Goal: Task Accomplishment & Management: Manage account settings

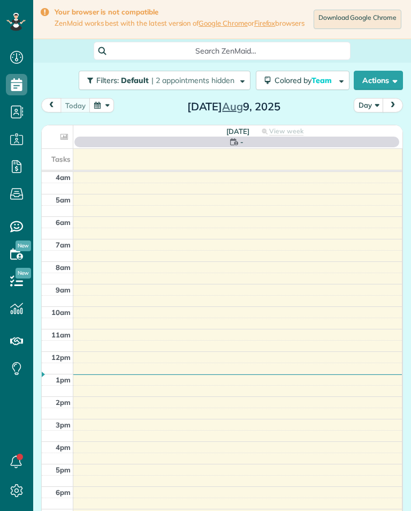
scroll to position [5, 5]
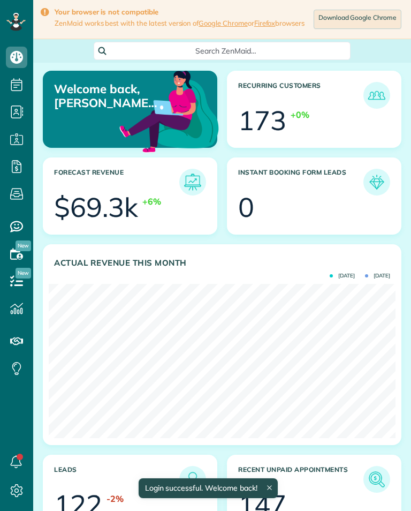
scroll to position [154, 347]
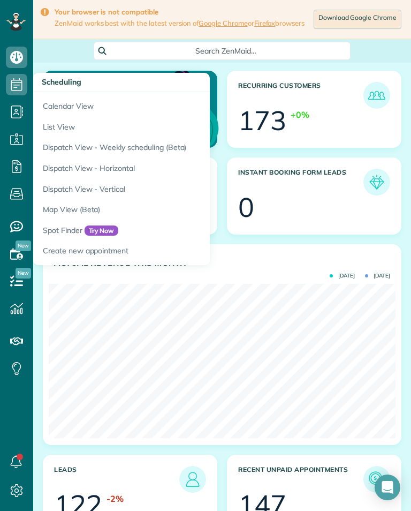
click at [51, 103] on link "Calendar View" at bounding box center [167, 104] width 268 height 25
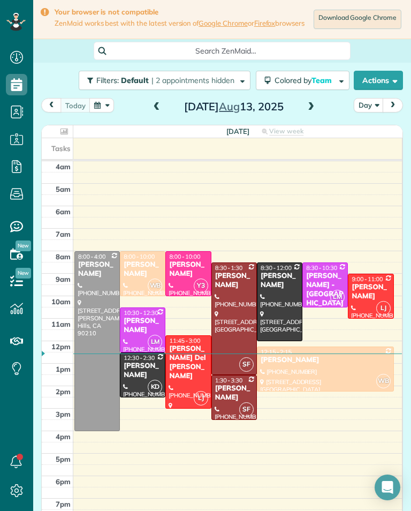
scroll to position [5, 5]
click at [313, 109] on span at bounding box center [311, 107] width 12 height 10
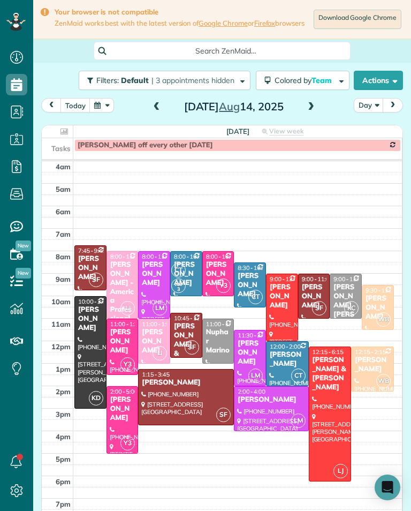
scroll to position [528, 33]
click at [120, 266] on div "[PERSON_NAME] - America Professional Ambulance (apa)" at bounding box center [123, 305] width 26 height 91
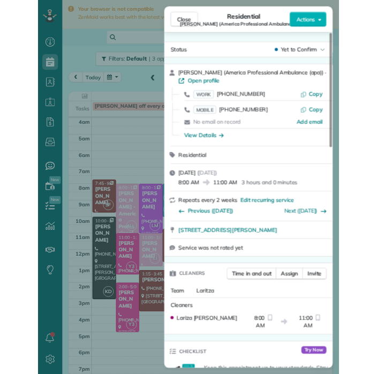
scroll to position [528, 33]
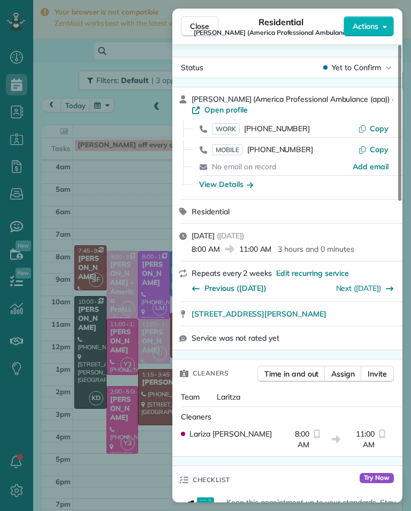
click at [103, 216] on div "Close Residential Luba Popok (America Professional Ambulance (apa)) Actions Sta…" at bounding box center [205, 255] width 411 height 511
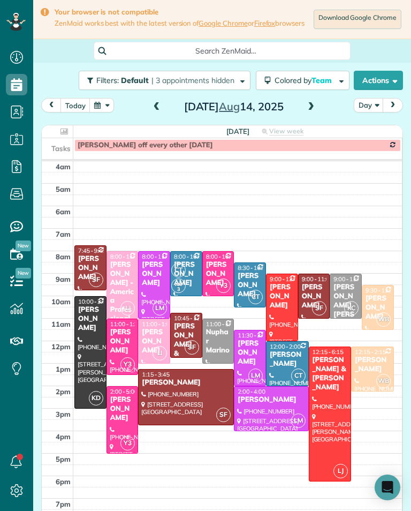
click at [121, 144] on td "[PERSON_NAME] off every other [DATE]" at bounding box center [238, 144] width 330 height 13
click at [191, 273] on div "CT AM 3" at bounding box center [185, 278] width 29 height 31
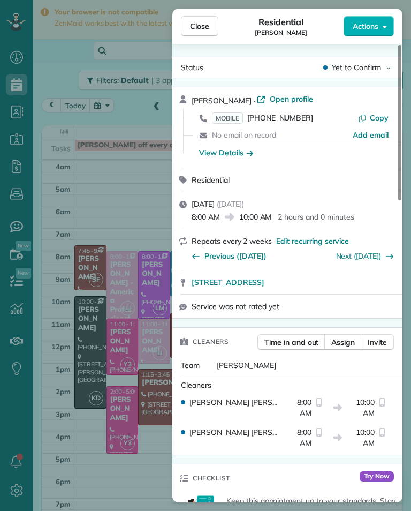
click at [294, 121] on span "[PHONE_NUMBER]" at bounding box center [281, 118] width 66 height 10
click at [291, 121] on span "[PHONE_NUMBER]" at bounding box center [281, 118] width 66 height 10
click at [85, 274] on div "Close Residential Jessica Barcellano Actions Status Yet to Confirm Jessica Barc…" at bounding box center [205, 255] width 411 height 511
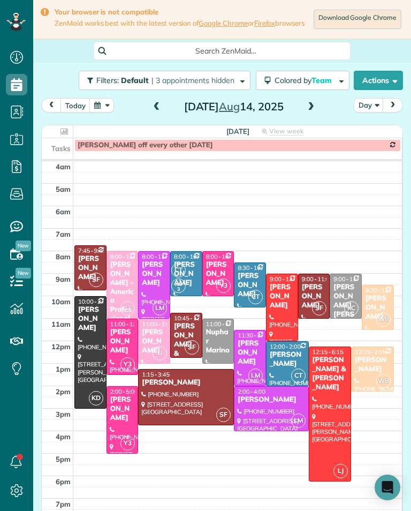
click at [292, 361] on div "[PERSON_NAME]" at bounding box center [288, 359] width 36 height 18
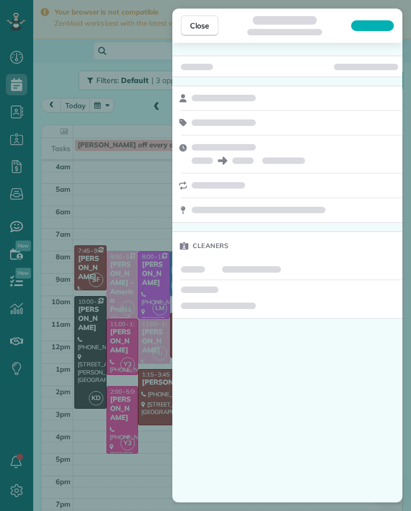
click at [294, 361] on div "Cleaners" at bounding box center [288, 273] width 230 height 460
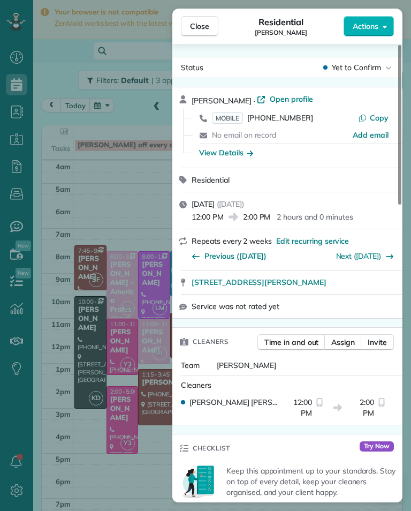
click at [351, 342] on span "Assign" at bounding box center [344, 342] width 24 height 11
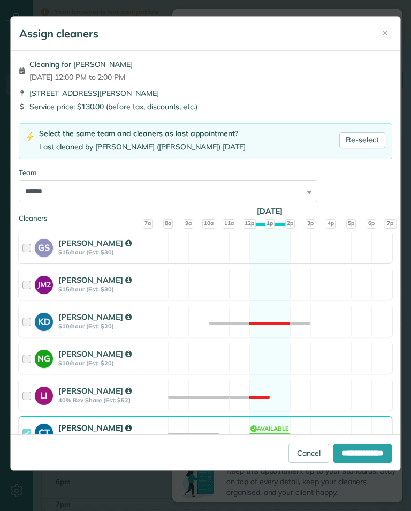
click at [299, 460] on link "Cancel" at bounding box center [309, 453] width 41 height 19
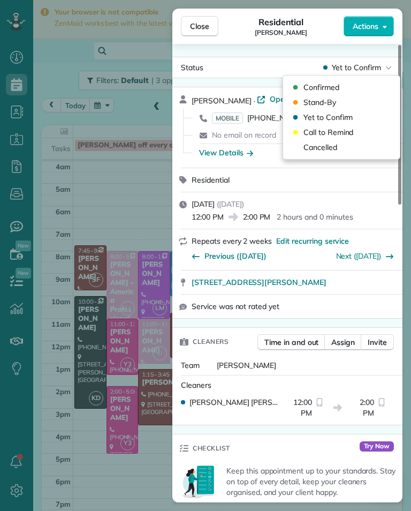
click at [341, 145] on div "Cancelled" at bounding box center [342, 147] width 108 height 15
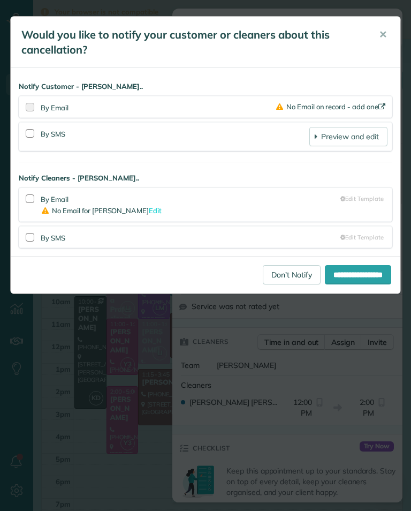
click at [281, 276] on link "Don't Notify" at bounding box center [292, 274] width 58 height 19
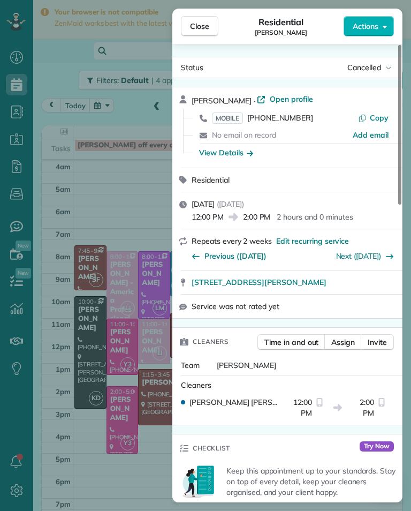
click at [83, 222] on div "Close Residential George Azpilcueta Actions Status Cancelled George Azpilcueta …" at bounding box center [205, 255] width 411 height 511
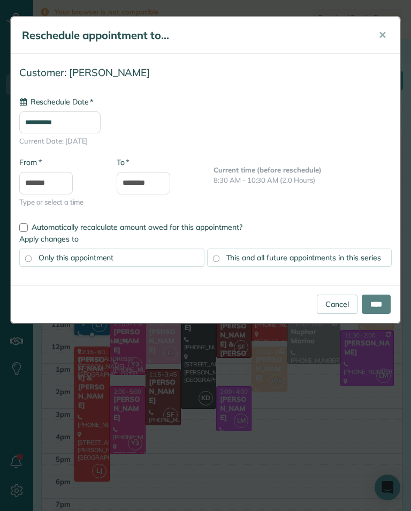
type input "**********"
click at [388, 306] on input "****" at bounding box center [376, 304] width 29 height 19
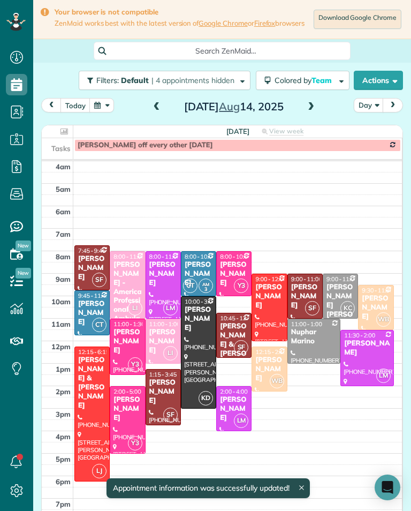
click at [383, 302] on div "[PERSON_NAME]" at bounding box center [376, 307] width 29 height 27
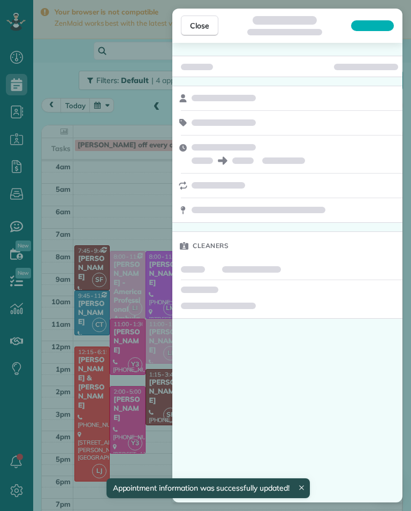
click at [85, 212] on div "Close Cleaners" at bounding box center [205, 255] width 411 height 511
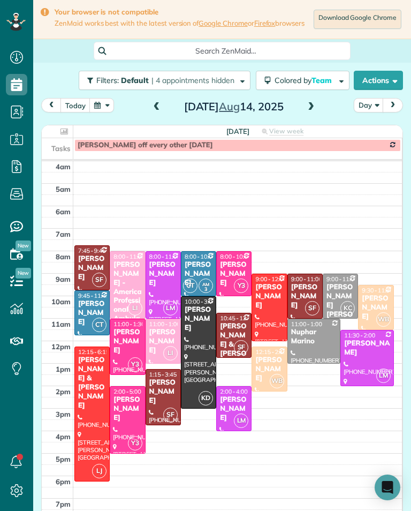
click at [315, 112] on span at bounding box center [311, 107] width 12 height 10
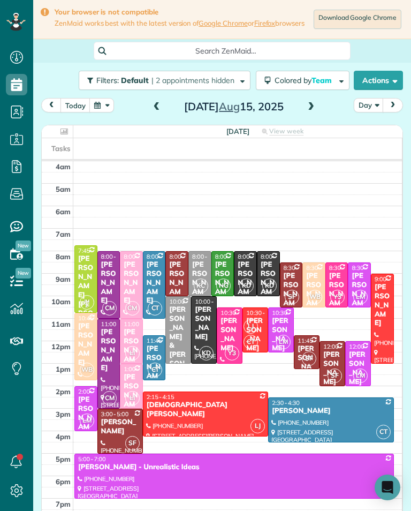
click at [152, 112] on span at bounding box center [157, 107] width 12 height 10
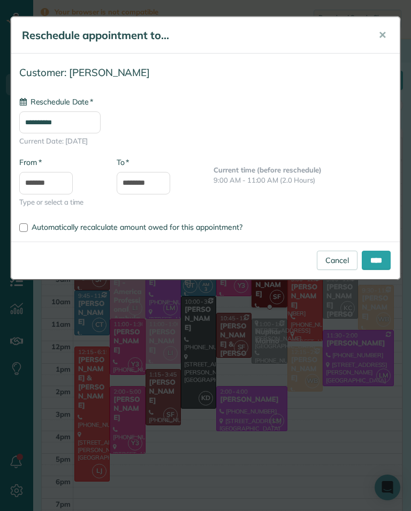
click at [101, 122] on input "**********" at bounding box center [59, 122] width 81 height 22
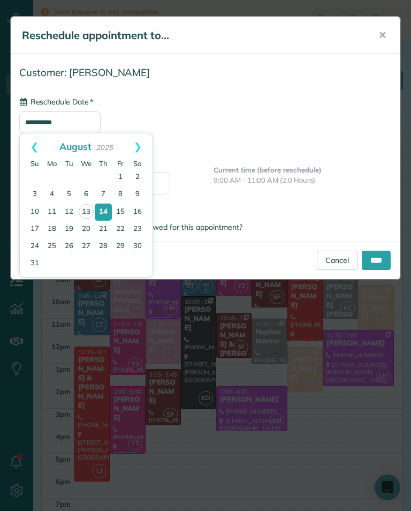
click at [125, 214] on link "15" at bounding box center [120, 212] width 17 height 17
type input "**********"
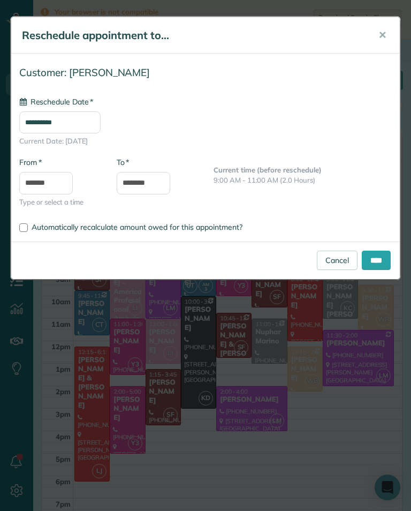
click at [384, 257] on input "****" at bounding box center [376, 260] width 29 height 19
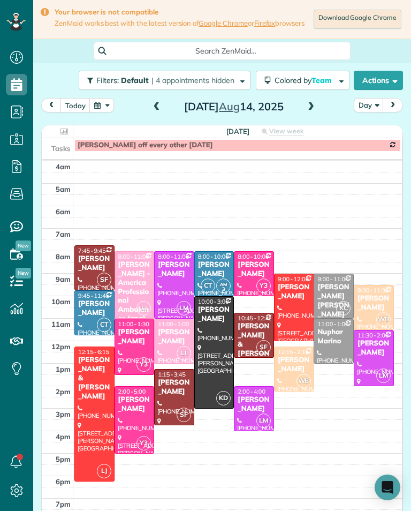
click at [310, 112] on span at bounding box center [311, 107] width 12 height 10
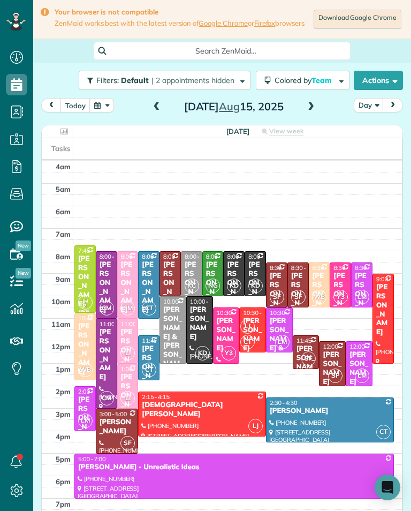
click at [154, 108] on span at bounding box center [157, 107] width 12 height 10
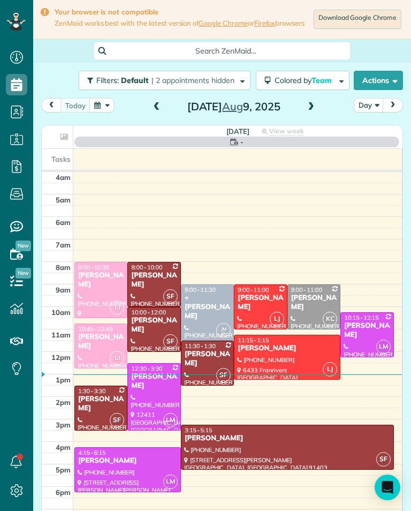
scroll to position [5, 5]
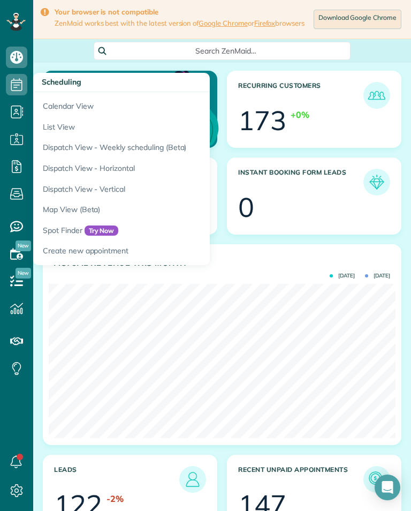
scroll to position [154, 347]
click at [59, 106] on link "Calendar View" at bounding box center [167, 104] width 268 height 25
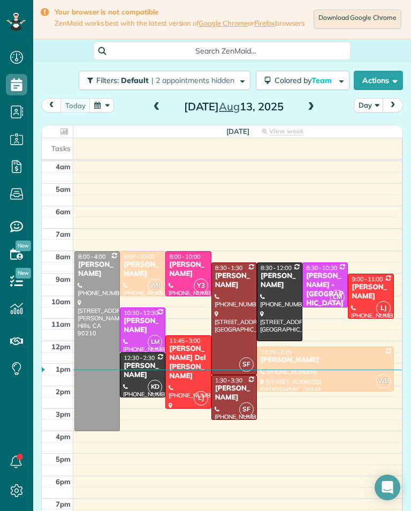
click at [313, 112] on span at bounding box center [311, 107] width 12 height 10
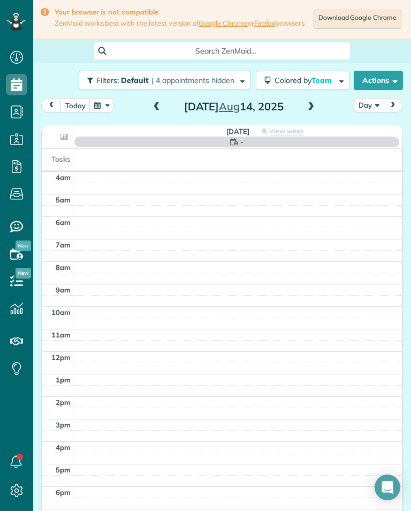
scroll to position [5, 5]
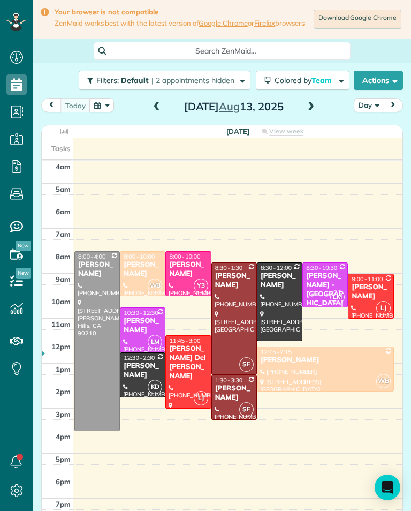
scroll to position [5, 5]
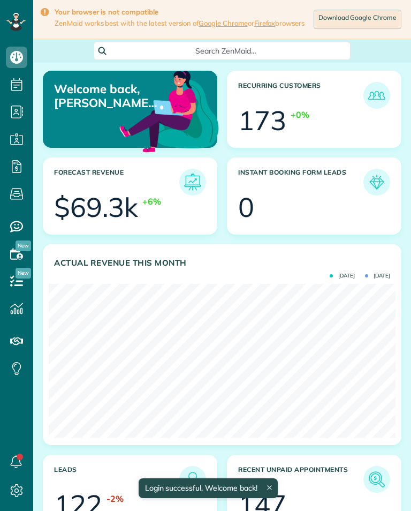
scroll to position [154, 347]
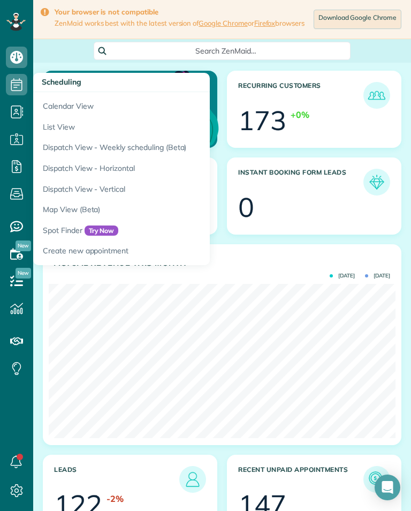
click at [80, 108] on link "Calendar View" at bounding box center [167, 104] width 268 height 25
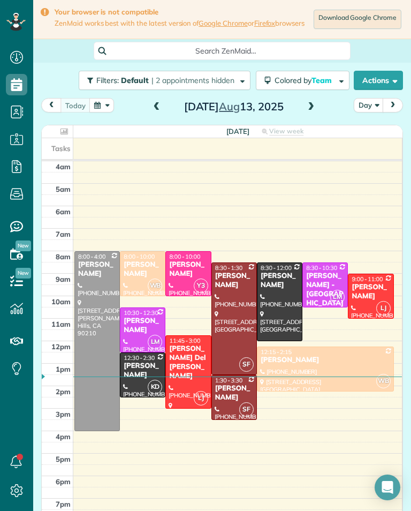
scroll to position [528, 33]
click at [315, 109] on span at bounding box center [311, 107] width 12 height 10
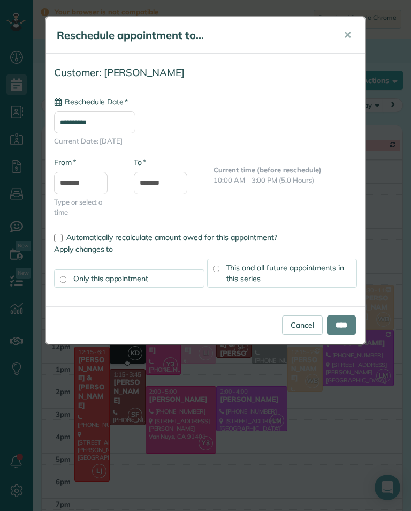
type input "**********"
click at [347, 322] on input "****" at bounding box center [341, 325] width 29 height 19
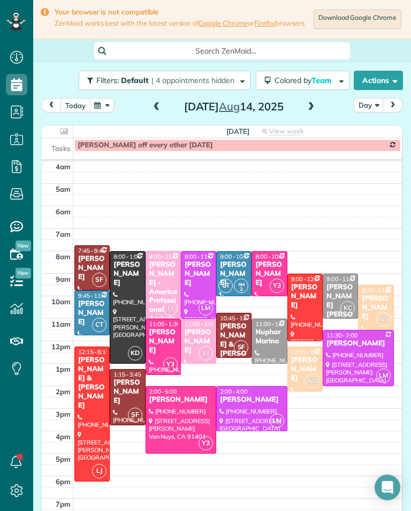
click at [312, 112] on span at bounding box center [311, 107] width 12 height 10
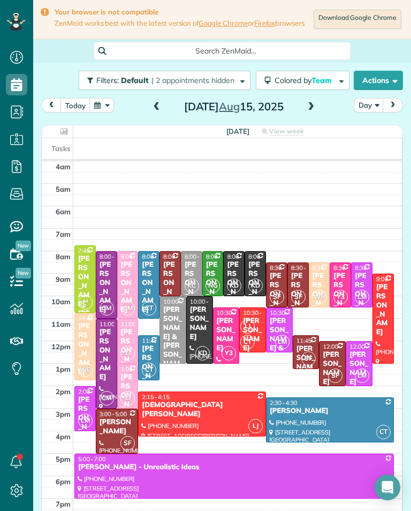
click at [159, 111] on span at bounding box center [157, 107] width 12 height 10
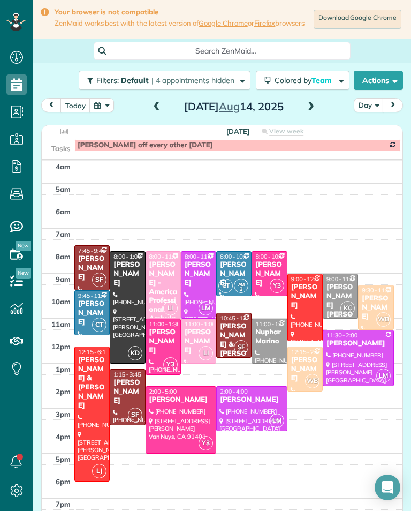
click at [316, 112] on span at bounding box center [311, 107] width 12 height 10
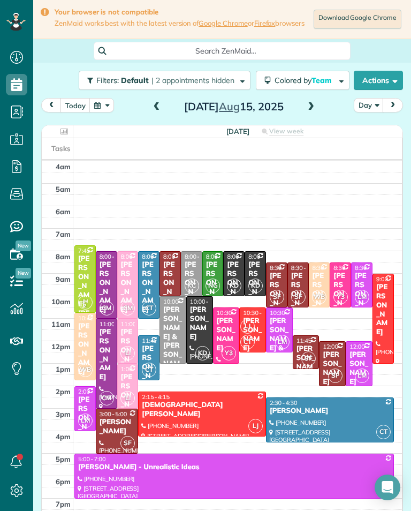
click at [159, 109] on span at bounding box center [157, 107] width 12 height 10
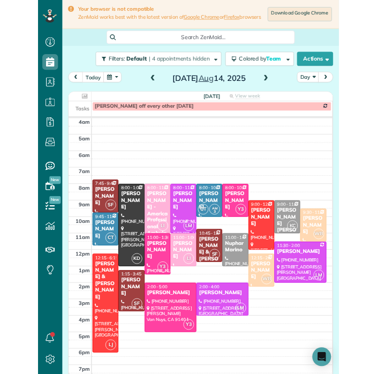
scroll to position [1, 0]
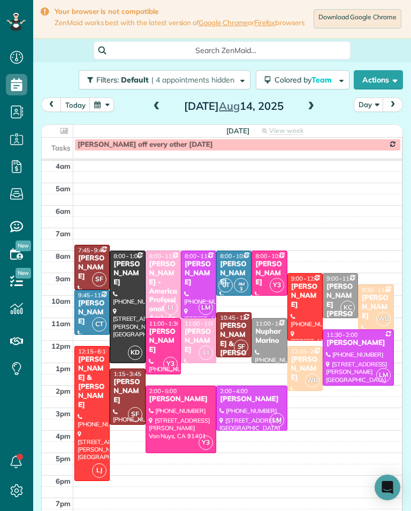
click at [316, 115] on span at bounding box center [311, 107] width 12 height 16
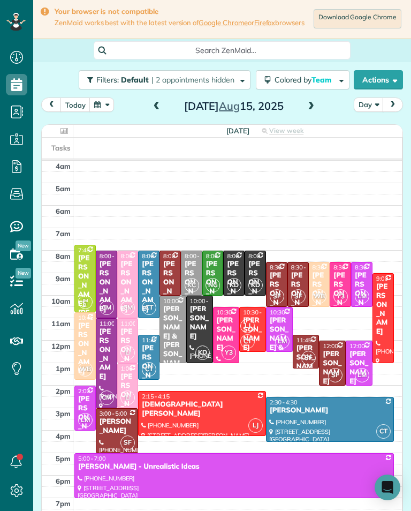
click at [315, 115] on span at bounding box center [311, 107] width 12 height 16
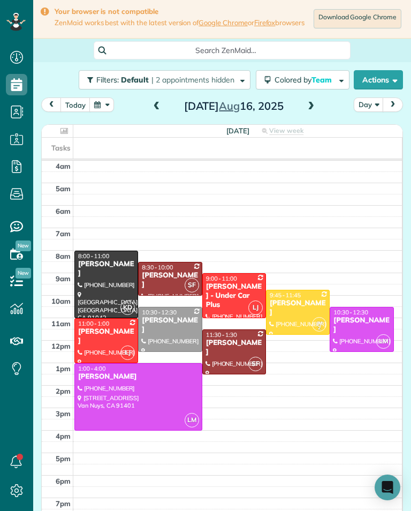
click at [154, 104] on span at bounding box center [157, 107] width 12 height 16
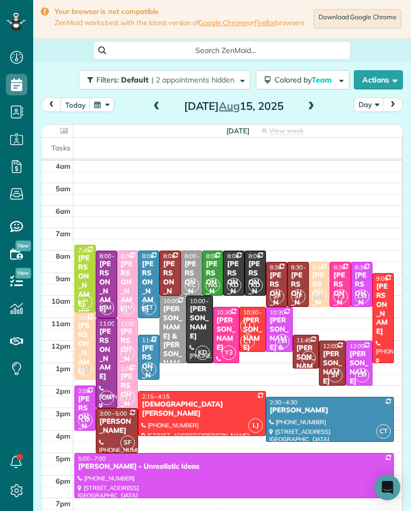
click at [160, 111] on span at bounding box center [157, 107] width 12 height 10
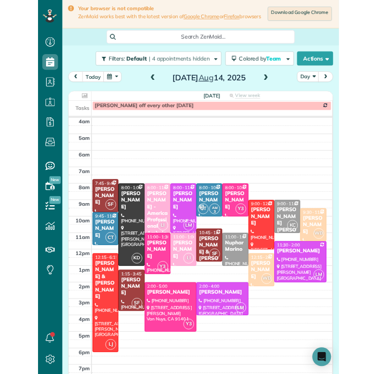
scroll to position [528, 33]
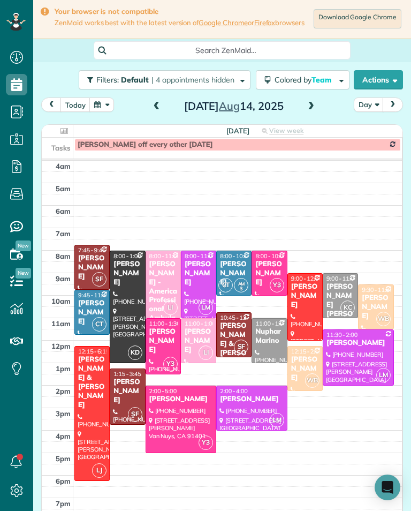
click at [315, 111] on span at bounding box center [311, 107] width 12 height 10
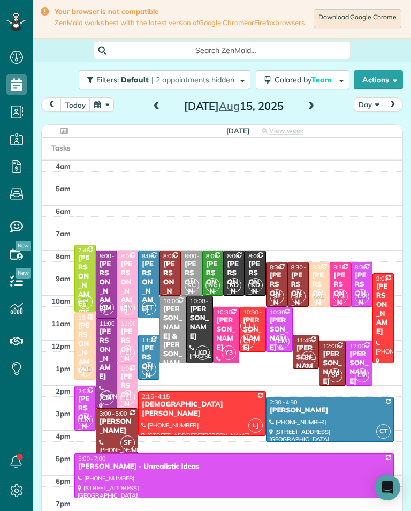
click at [313, 111] on span at bounding box center [311, 107] width 12 height 10
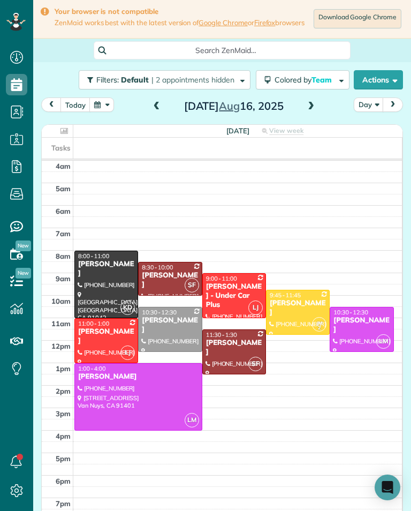
click at [236, 360] on div at bounding box center [234, 352] width 63 height 44
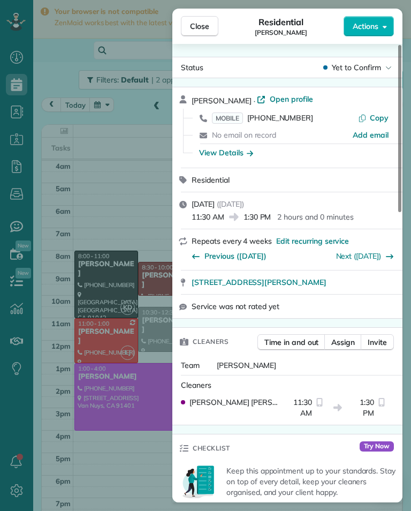
click at [240, 153] on div "View Details" at bounding box center [226, 152] width 54 height 11
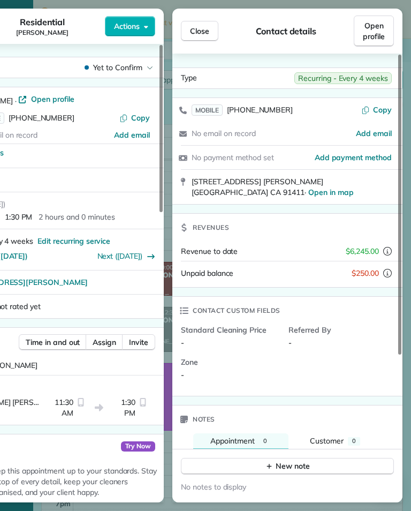
click at [211, 38] on button "Close" at bounding box center [200, 31] width 38 height 20
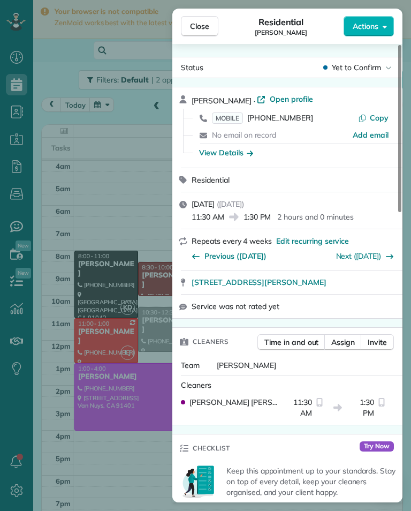
click at [297, 121] on span "[PHONE_NUMBER]" at bounding box center [281, 118] width 66 height 10
click at [285, 121] on span "[PHONE_NUMBER]" at bounding box center [281, 118] width 66 height 10
click at [174, 148] on div "[PERSON_NAME] · Open profile MOBILE [PHONE_NUMBER] Copy No email on record Add …" at bounding box center [288, 127] width 230 height 80
click at [166, 155] on div "Close Residential [PERSON_NAME] Actions Status Yet to Confirm [PERSON_NAME] · O…" at bounding box center [205, 255] width 411 height 511
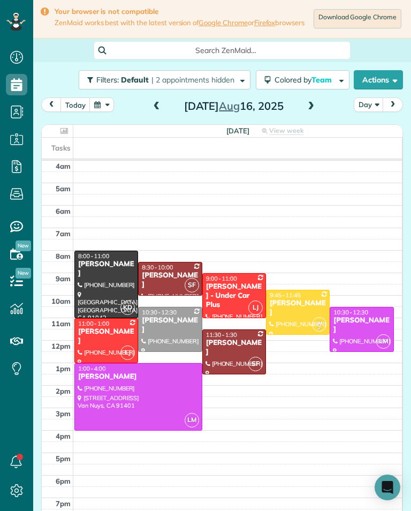
click at [161, 110] on span at bounding box center [157, 107] width 12 height 10
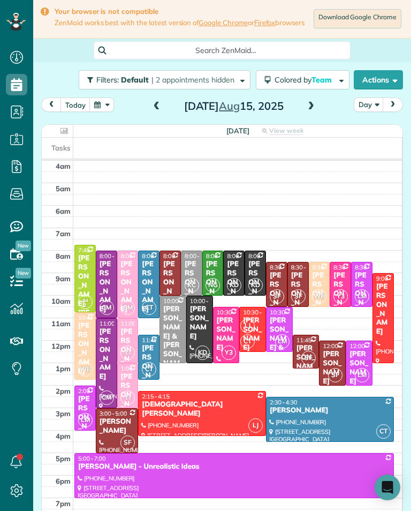
click at [160, 109] on span at bounding box center [157, 107] width 12 height 10
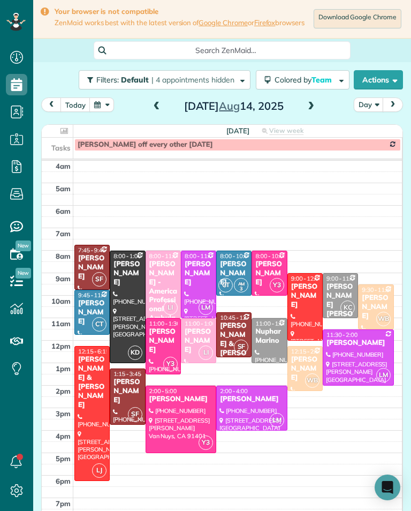
scroll to position [528, 33]
click at [320, 105] on div "[DATE] Day [DATE]" at bounding box center [222, 108] width 362 height 20
click at [308, 111] on span at bounding box center [311, 107] width 12 height 10
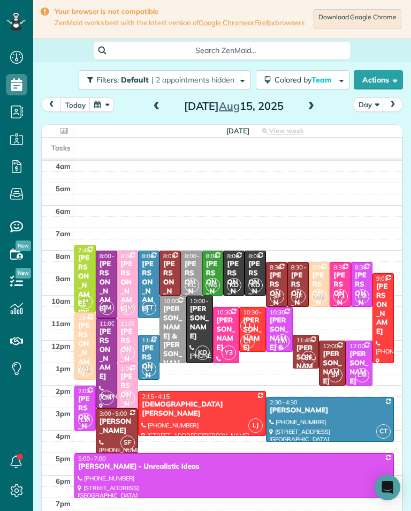
click at [161, 111] on span at bounding box center [157, 107] width 12 height 10
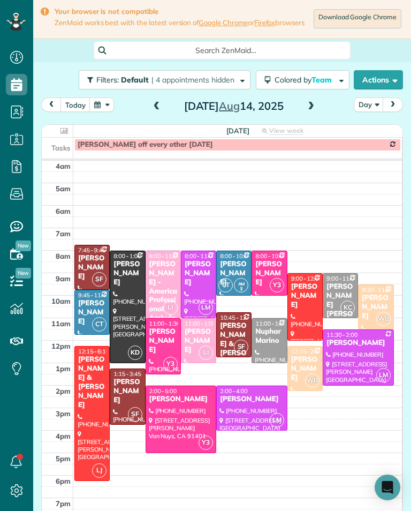
click at [109, 112] on button "button" at bounding box center [101, 105] width 25 height 14
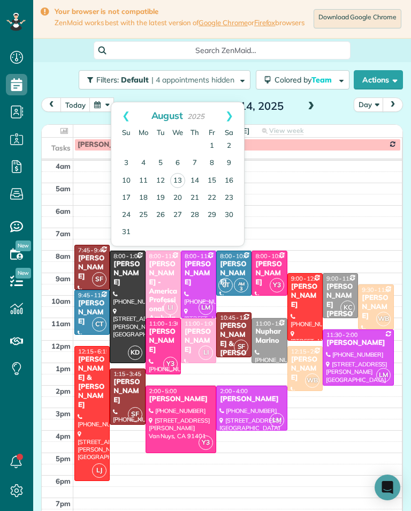
click at [181, 196] on link "20" at bounding box center [177, 198] width 17 height 17
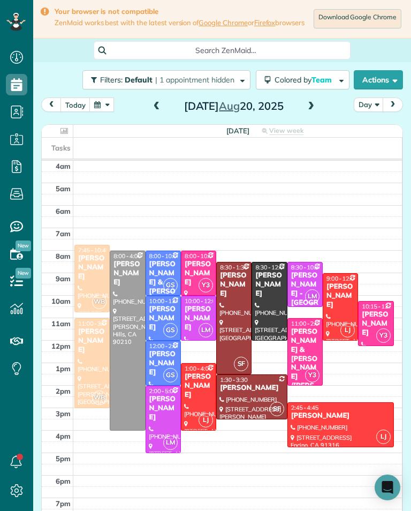
click at [310, 111] on span at bounding box center [311, 107] width 12 height 10
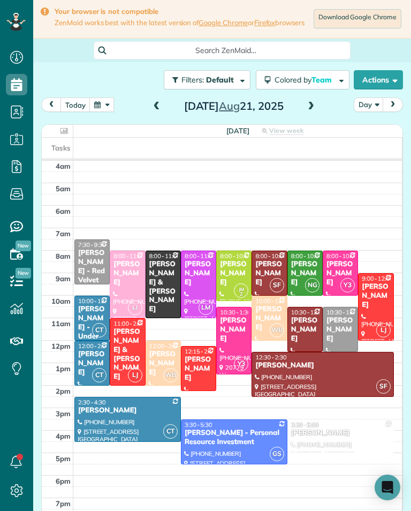
click at [78, 111] on button "today" at bounding box center [76, 105] width 30 height 14
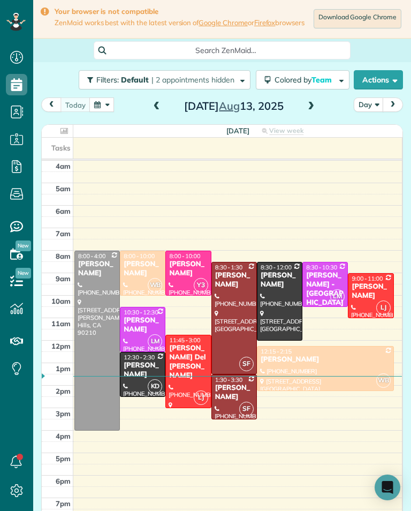
click at [313, 115] on span at bounding box center [311, 107] width 12 height 16
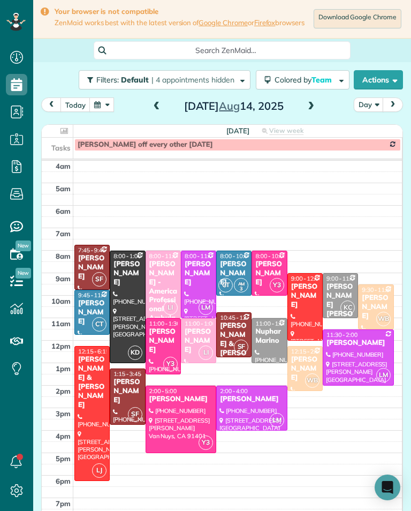
click at [306, 117] on div "[DATE] Day [DATE]" at bounding box center [222, 108] width 362 height 20
click at [312, 115] on span at bounding box center [311, 107] width 12 height 16
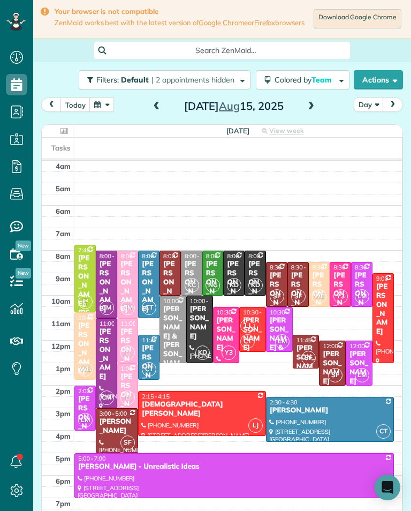
click at [258, 269] on div "[PERSON_NAME]" at bounding box center [255, 287] width 15 height 54
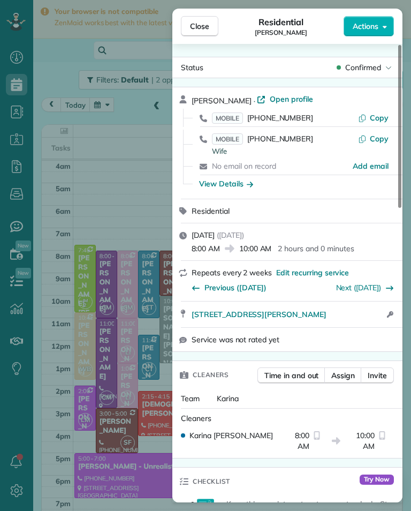
click at [289, 122] on span "[PHONE_NUMBER]" at bounding box center [281, 118] width 66 height 10
click at [207, 27] on span "Close" at bounding box center [199, 26] width 19 height 11
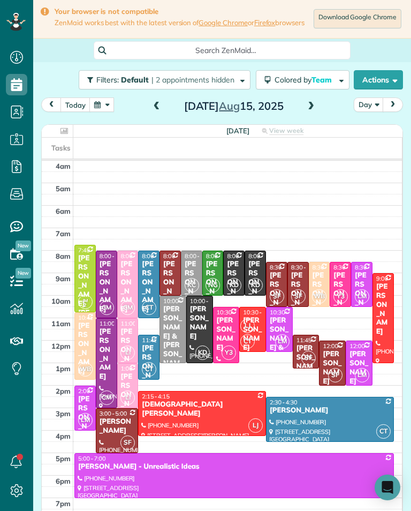
click at [310, 115] on span at bounding box center [311, 107] width 12 height 16
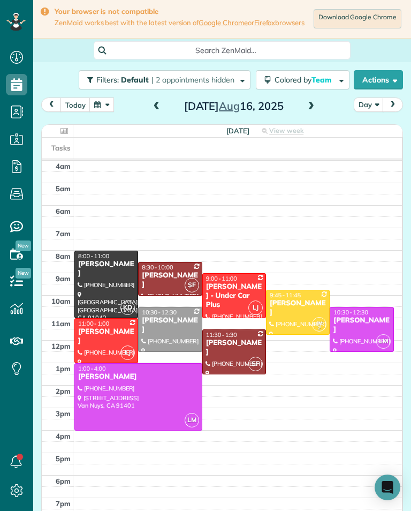
click at [156, 115] on span at bounding box center [157, 107] width 12 height 16
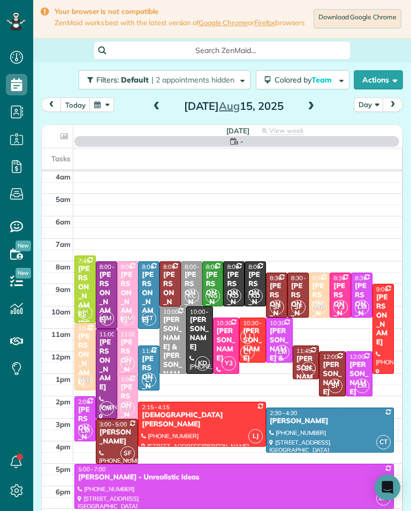
click at [159, 111] on span at bounding box center [157, 107] width 12 height 10
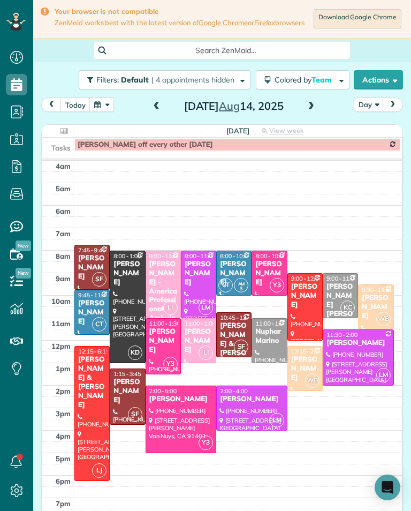
click at [308, 115] on span at bounding box center [311, 107] width 12 height 16
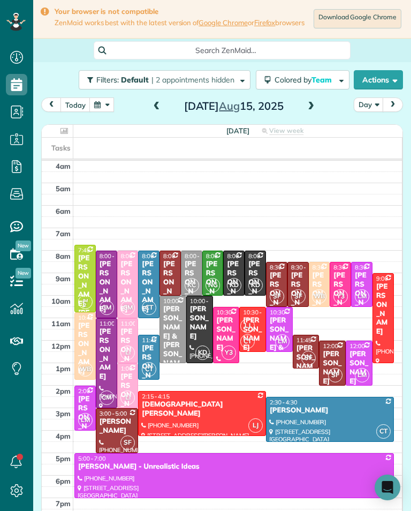
click at [203, 333] on div "[PERSON_NAME]" at bounding box center [200, 323] width 20 height 36
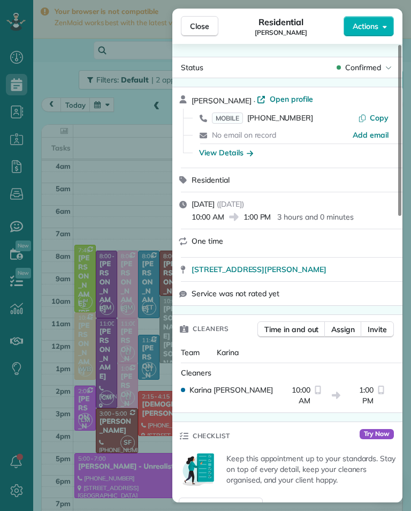
click at [283, 123] on span "MOBILE [PHONE_NUMBER]" at bounding box center [262, 118] width 101 height 11
click at [95, 389] on div "Close Residential [PERSON_NAME] Actions Status Confirmed [PERSON_NAME] · Open p…" at bounding box center [205, 255] width 411 height 511
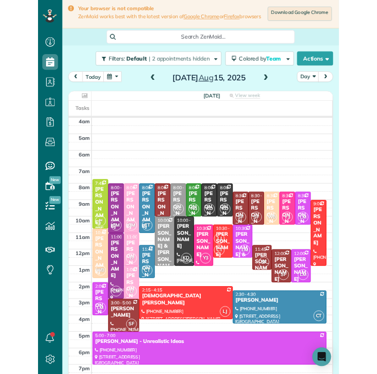
scroll to position [528, 33]
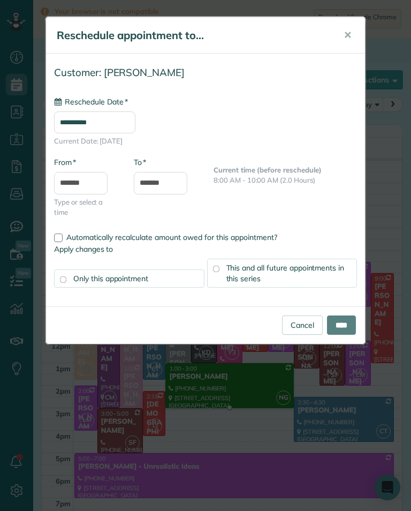
type input "**********"
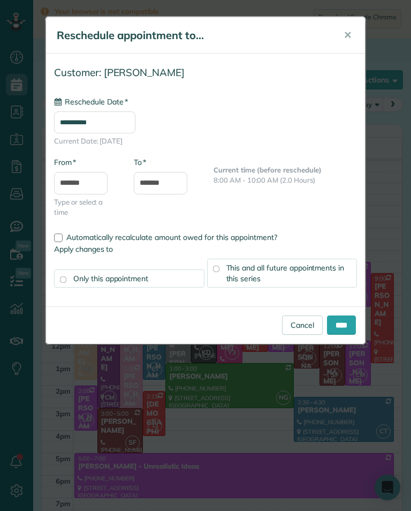
click at [353, 330] on input "****" at bounding box center [341, 325] width 29 height 19
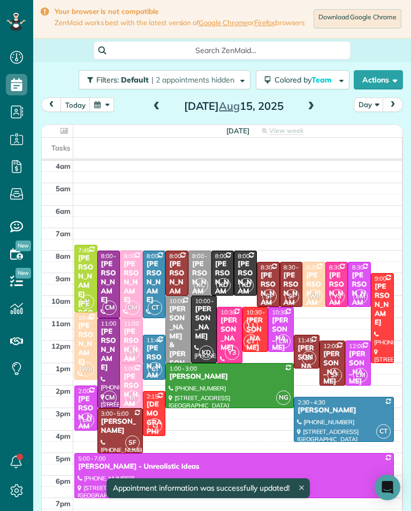
click at [235, 394] on div at bounding box center [230, 386] width 128 height 44
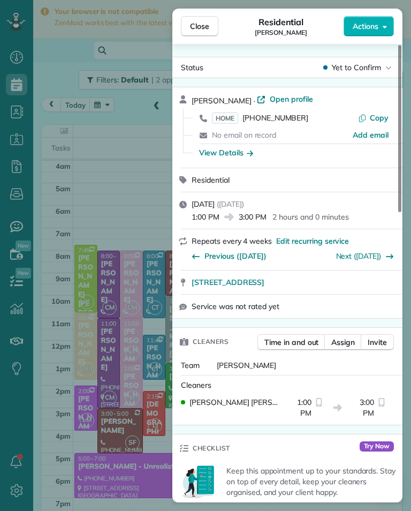
click at [348, 343] on span "Assign" at bounding box center [344, 342] width 24 height 11
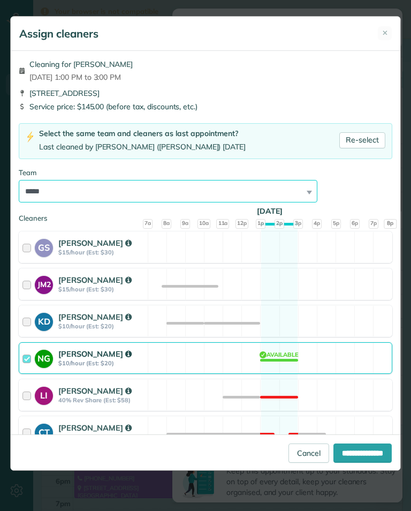
click at [257, 198] on select "**********" at bounding box center [168, 191] width 299 height 23
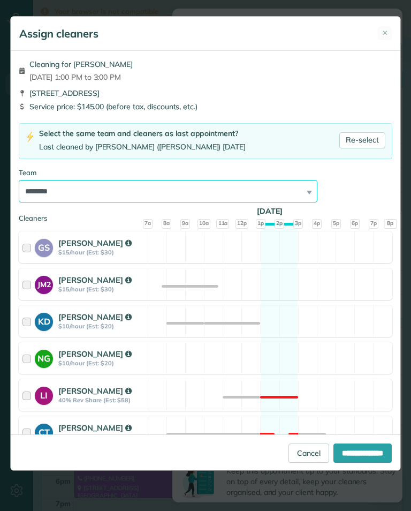
click at [177, 183] on select "**********" at bounding box center [168, 191] width 299 height 23
select select "***"
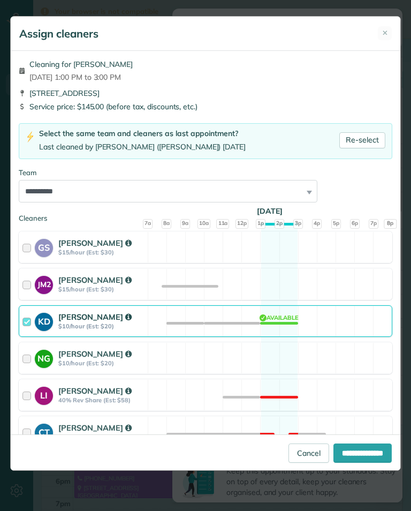
click at [368, 463] on input "**********" at bounding box center [363, 453] width 58 height 19
type input "**********"
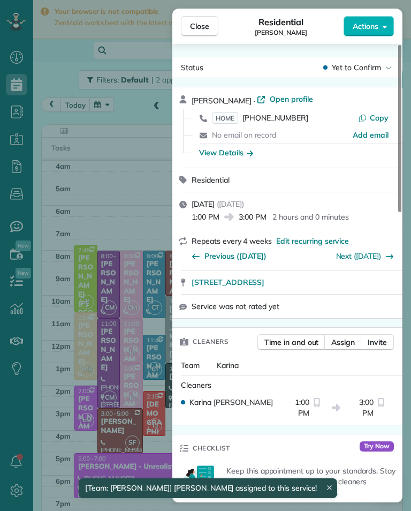
click at [151, 218] on div "Close Residential [PERSON_NAME] Actions Status Yet to Confirm [PERSON_NAME] · O…" at bounding box center [205, 255] width 411 height 511
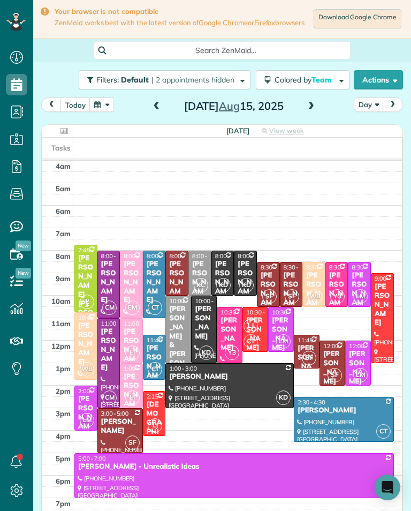
scroll to position [2, 0]
click at [347, 285] on div at bounding box center [337, 285] width 22 height 44
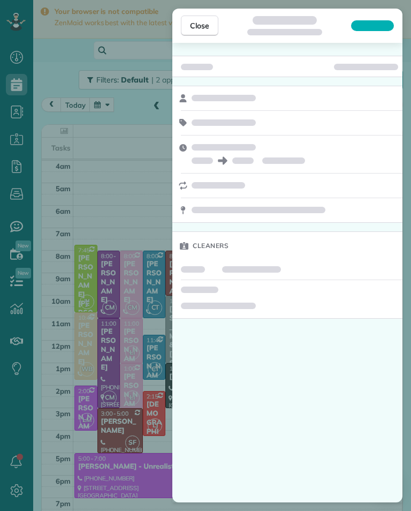
click at [84, 131] on div "Close Cleaners" at bounding box center [205, 255] width 411 height 511
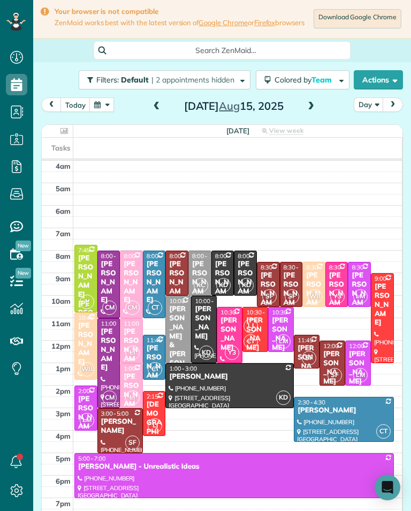
click at [222, 272] on div "[PERSON_NAME]" at bounding box center [223, 282] width 17 height 45
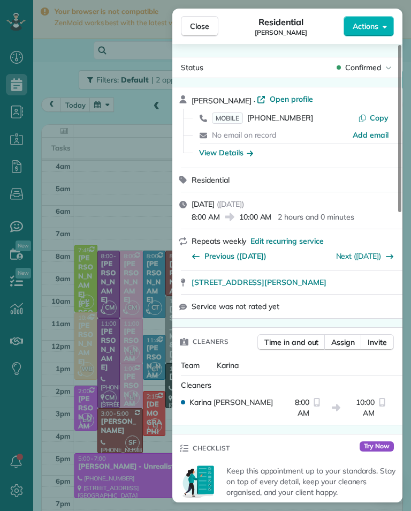
click at [345, 343] on span "Assign" at bounding box center [344, 342] width 24 height 11
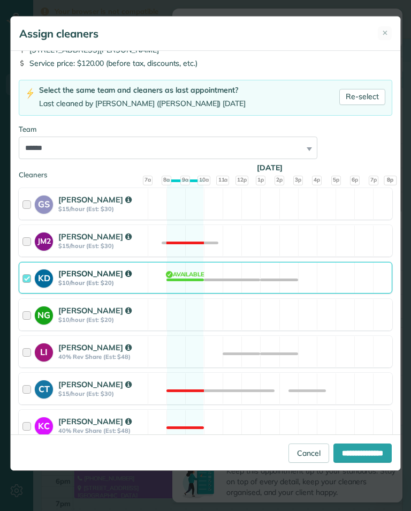
scroll to position [49, 0]
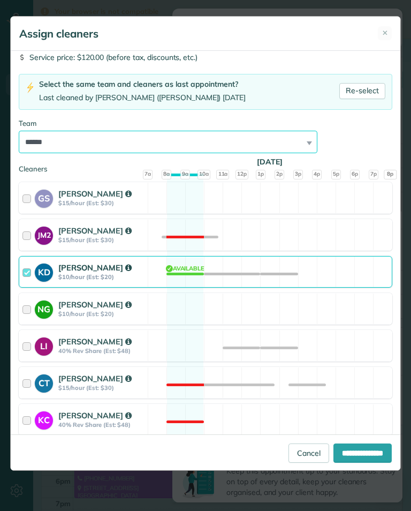
click at [251, 139] on select "**********" at bounding box center [168, 142] width 299 height 23
click at [233, 145] on select "**********" at bounding box center [168, 142] width 299 height 23
click at [155, 149] on select "**********" at bounding box center [168, 142] width 299 height 23
select select "**"
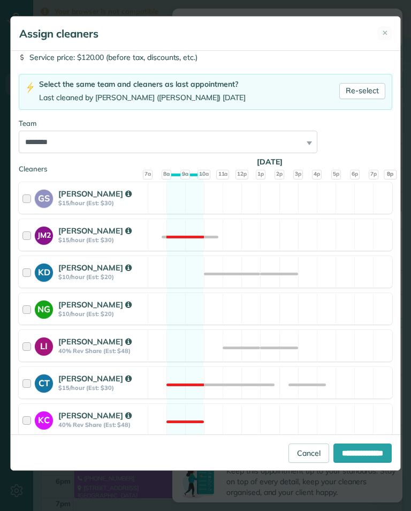
click at [366, 463] on input "**********" at bounding box center [363, 453] width 58 height 19
type input "**********"
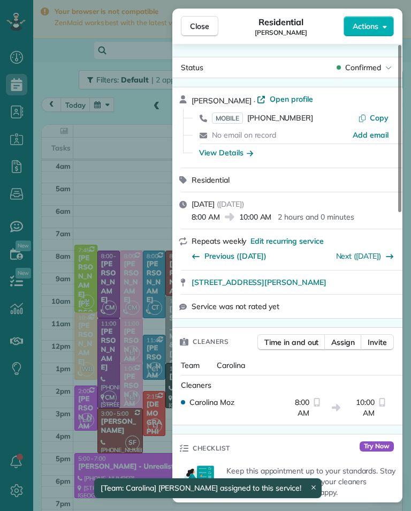
click at [154, 360] on div "Close Residential [PERSON_NAME] Actions Status Confirmed [PERSON_NAME] · Open p…" at bounding box center [205, 255] width 411 height 511
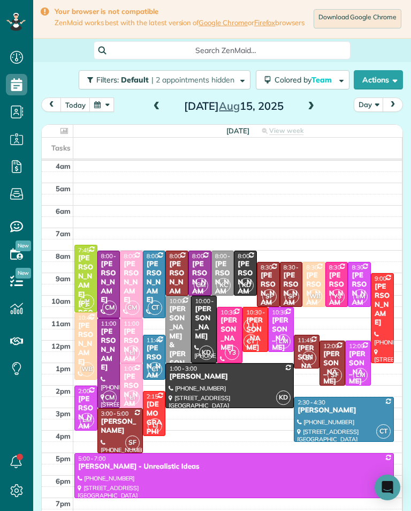
scroll to position [528, 33]
click at [160, 109] on span at bounding box center [157, 107] width 12 height 10
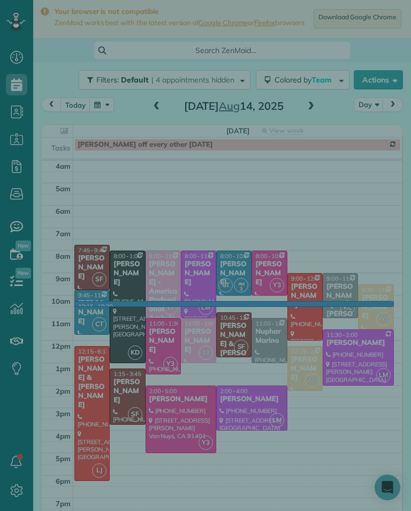
click at [264, 308] on div at bounding box center [205, 255] width 411 height 511
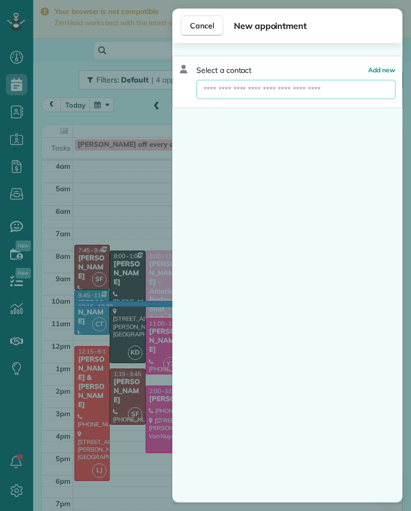
click at [270, 98] on input "text" at bounding box center [296, 89] width 199 height 19
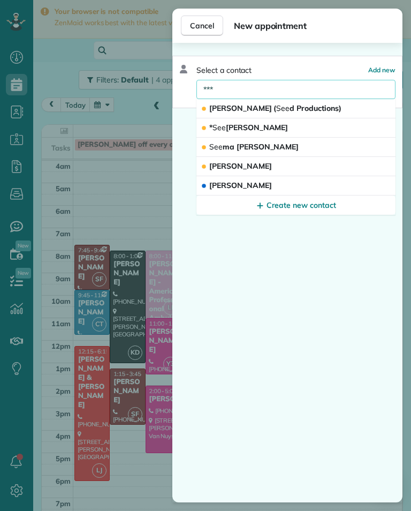
type input "***"
click at [298, 148] on button "See ma [PERSON_NAME]" at bounding box center [296, 147] width 199 height 19
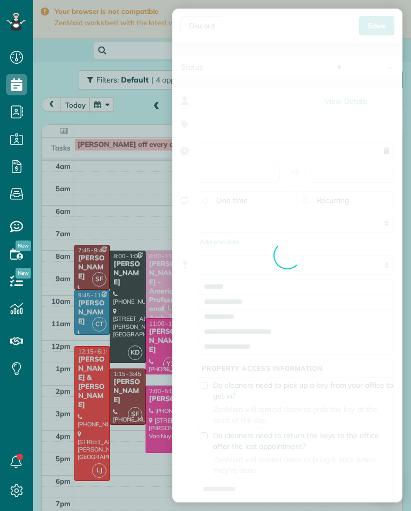
type input "**********"
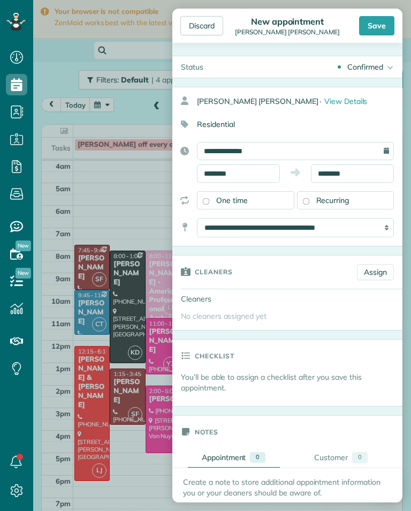
click at [369, 274] on link "Assign" at bounding box center [375, 272] width 37 height 16
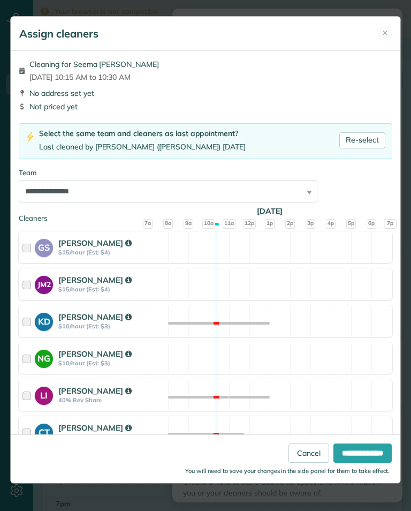
click at [368, 142] on link "Re-select" at bounding box center [363, 140] width 46 height 16
select select "****"
click at [351, 463] on input "**********" at bounding box center [363, 453] width 58 height 19
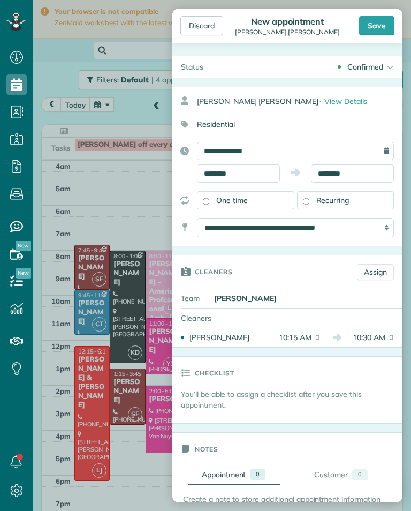
click at [379, 268] on link "Assign" at bounding box center [375, 272] width 37 height 16
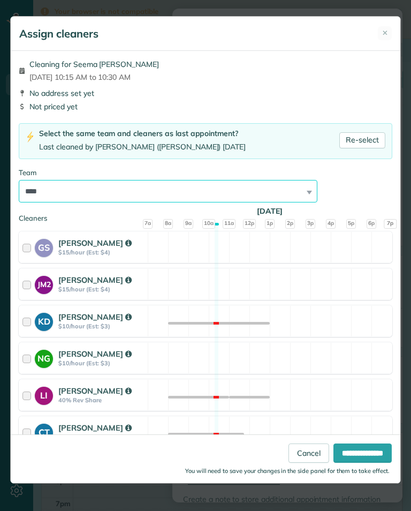
click at [268, 189] on select "**********" at bounding box center [168, 191] width 299 height 23
select select "**"
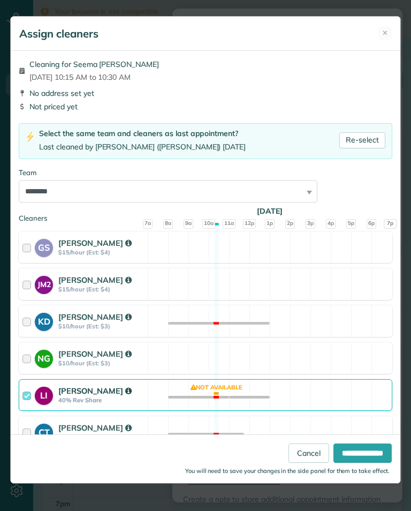
click at [362, 459] on input "**********" at bounding box center [363, 453] width 58 height 19
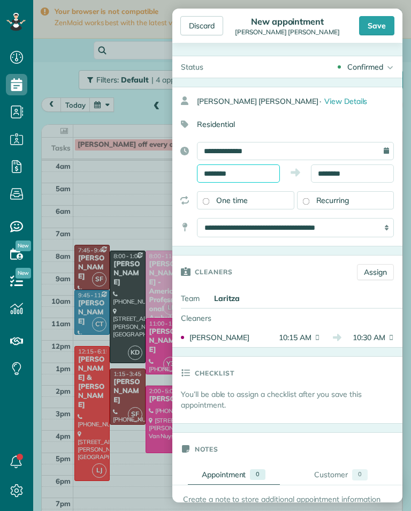
click at [250, 174] on input "********" at bounding box center [238, 173] width 83 height 18
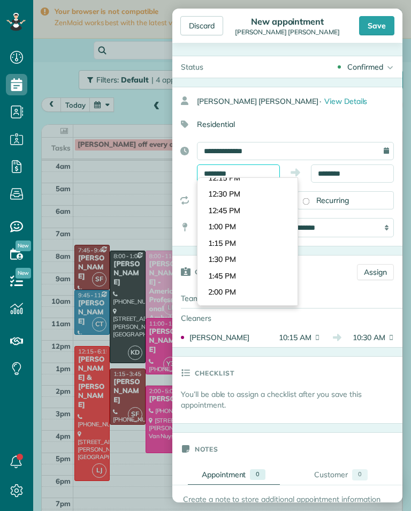
scroll to position [794, 0]
click at [252, 216] on body "Dashboard Scheduling Calendar View List View Dispatch View - Weekly scheduling …" at bounding box center [205, 255] width 411 height 511
type input "*******"
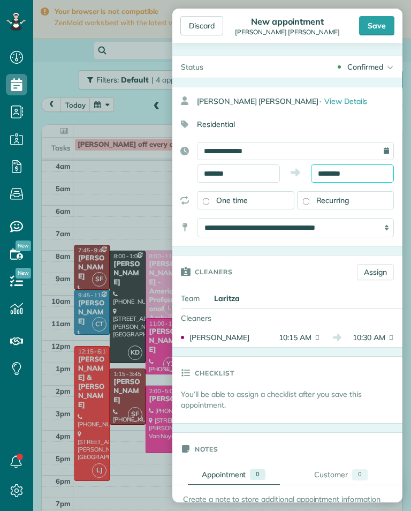
click at [349, 172] on input "********" at bounding box center [352, 173] width 83 height 18
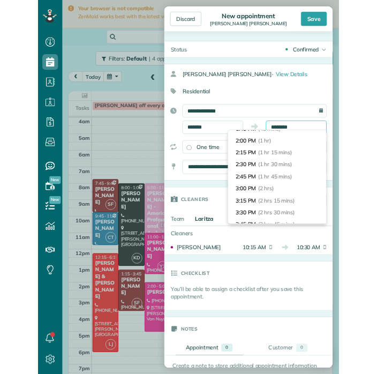
scroll to position [76, 0]
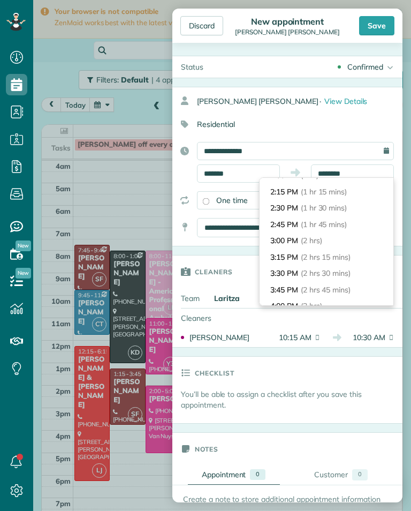
click at [336, 241] on li "3:00 PM (2 hrs)" at bounding box center [327, 241] width 134 height 17
type input "*******"
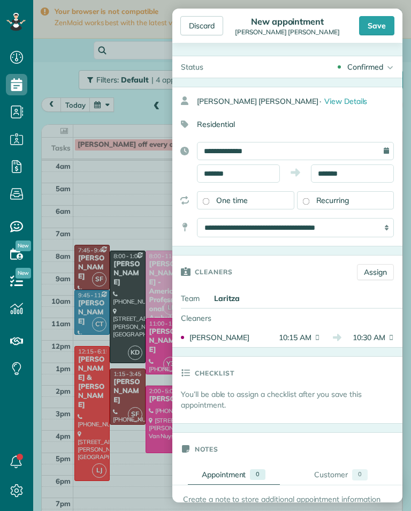
click at [380, 23] on div "Save" at bounding box center [377, 25] width 35 height 19
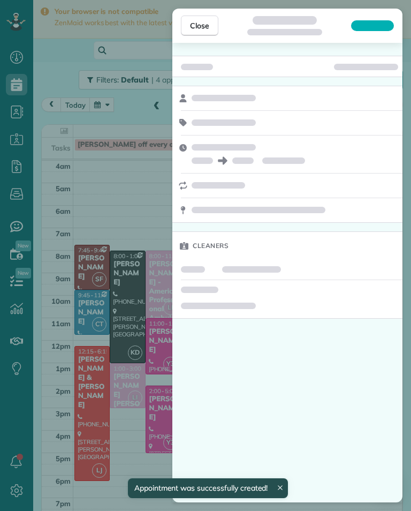
click at [151, 300] on div "Close Cleaners" at bounding box center [205, 255] width 411 height 511
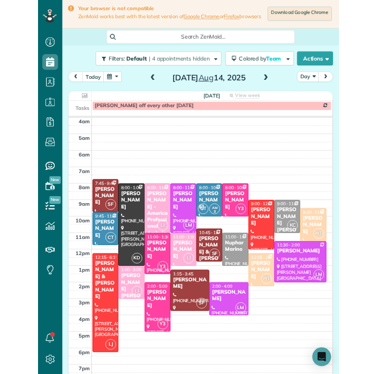
scroll to position [528, 33]
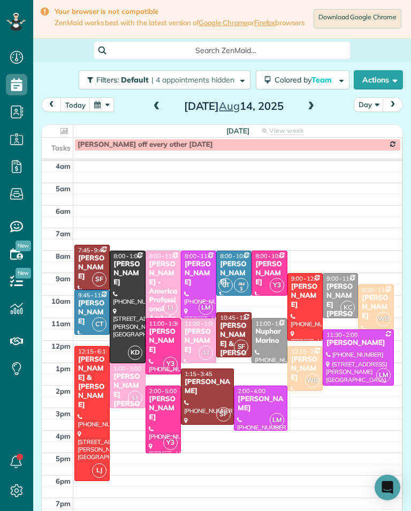
click at [315, 111] on span at bounding box center [311, 107] width 12 height 10
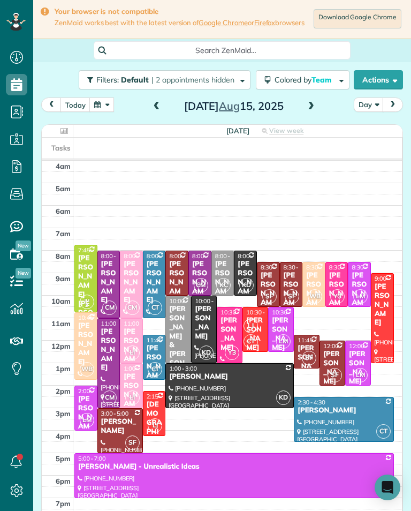
click at [78, 108] on button "today" at bounding box center [76, 105] width 30 height 14
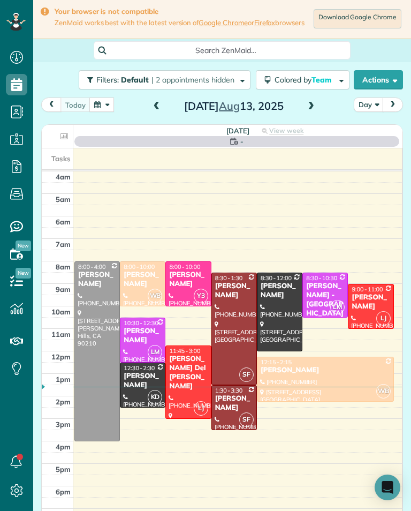
click at [105, 110] on button "button" at bounding box center [101, 105] width 25 height 14
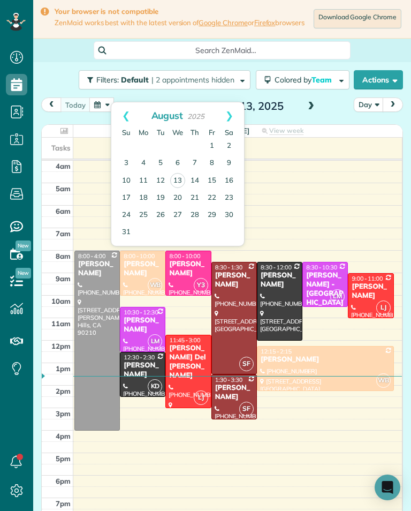
click at [184, 199] on link "20" at bounding box center [177, 198] width 17 height 17
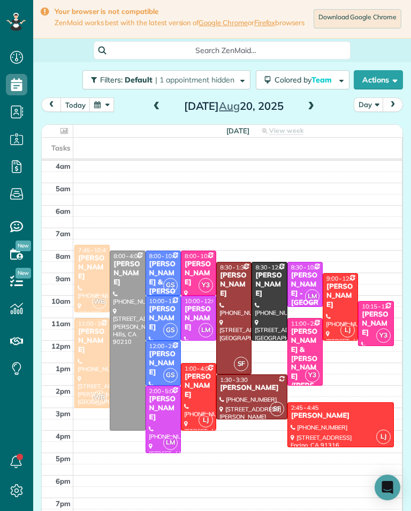
click at [156, 111] on span at bounding box center [157, 107] width 12 height 10
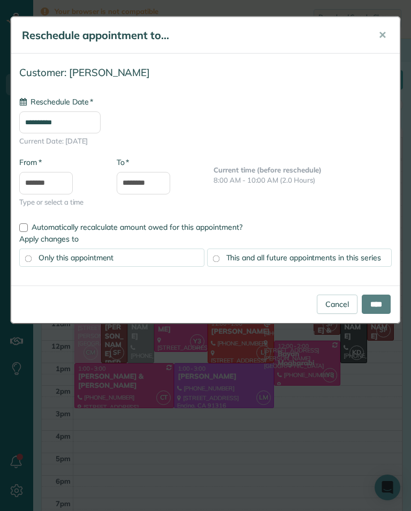
type input "**********"
click at [379, 311] on input "****" at bounding box center [376, 304] width 29 height 19
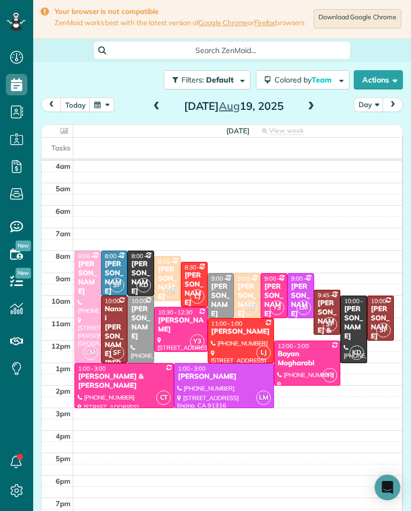
click at [114, 103] on div "[DATE] Day [DATE]" at bounding box center [222, 108] width 362 height 20
click at [109, 107] on button "button" at bounding box center [101, 105] width 25 height 14
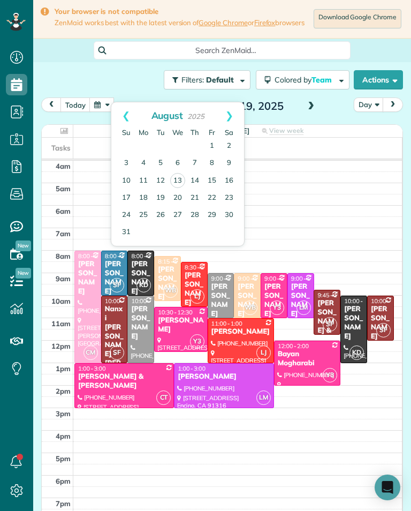
click at [176, 200] on link "20" at bounding box center [177, 198] width 17 height 17
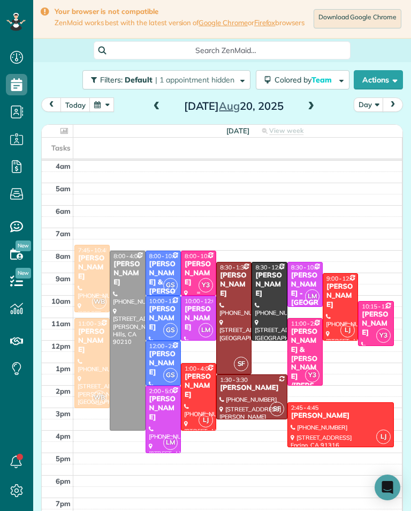
click at [198, 282] on div "[PERSON_NAME]" at bounding box center [198, 273] width 29 height 27
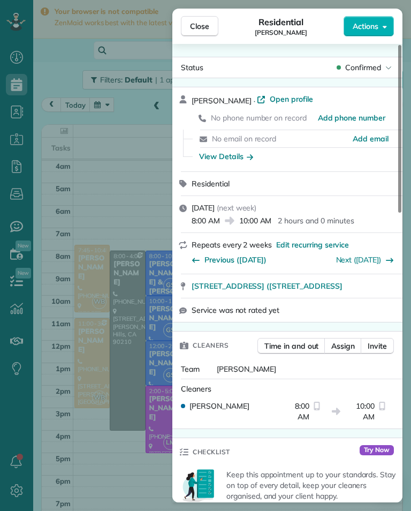
click at [367, 260] on link "Next ([DATE])" at bounding box center [359, 260] width 46 height 10
click at [365, 262] on link "Next ([DATE])" at bounding box center [359, 260] width 46 height 10
click at [219, 261] on span "Previous ([DATE])" at bounding box center [236, 260] width 62 height 11
click at [244, 258] on span "Previous ([DATE])" at bounding box center [236, 260] width 62 height 11
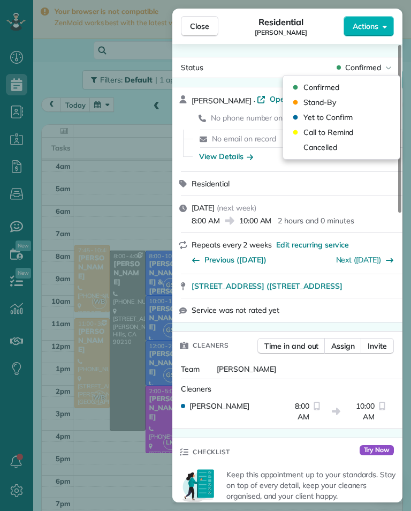
click at [337, 149] on span "Cancelled" at bounding box center [321, 147] width 34 height 11
click at [335, 91] on span "Confirmed" at bounding box center [322, 87] width 36 height 11
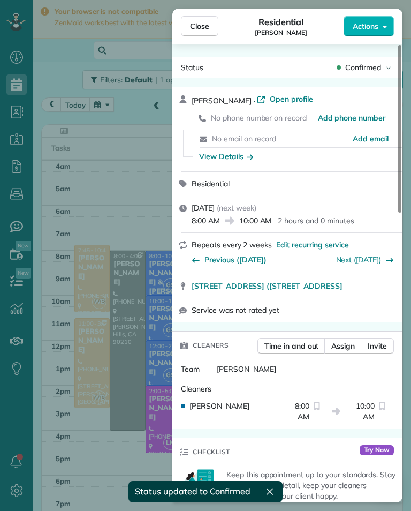
click at [366, 265] on span "Next ([DATE])" at bounding box center [359, 260] width 46 height 11
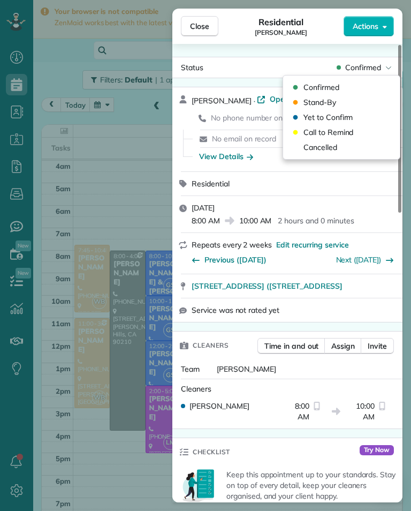
click at [336, 152] on span "Cancelled" at bounding box center [321, 147] width 34 height 11
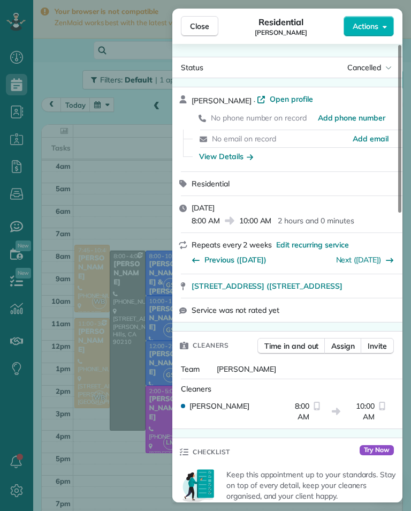
click at [157, 376] on div "Close Residential [PERSON_NAME] Actions Status Cancelled [PERSON_NAME] · Open p…" at bounding box center [205, 255] width 411 height 511
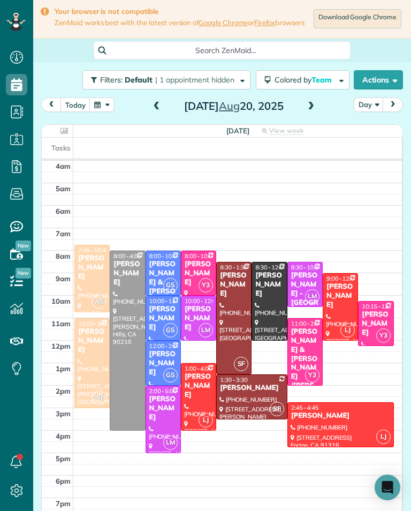
click at [200, 285] on div "Y3" at bounding box center [206, 286] width 16 height 16
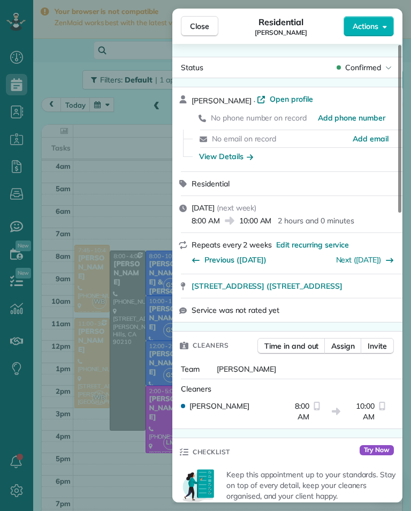
click at [372, 258] on link "Next ([DATE])" at bounding box center [359, 260] width 46 height 10
click at [174, 421] on div "Cleaners [PERSON_NAME] 8:00 AM 10:00 AM" at bounding box center [288, 403] width 230 height 49
click at [107, 109] on div "Close Residential [PERSON_NAME] Actions Status Cancelled [PERSON_NAME] · Open p…" at bounding box center [205, 255] width 411 height 511
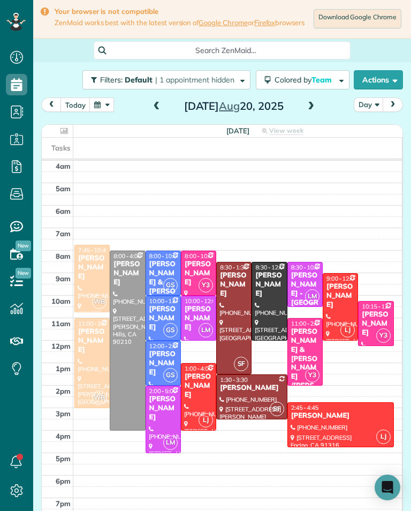
click at [110, 110] on button "button" at bounding box center [101, 105] width 25 height 14
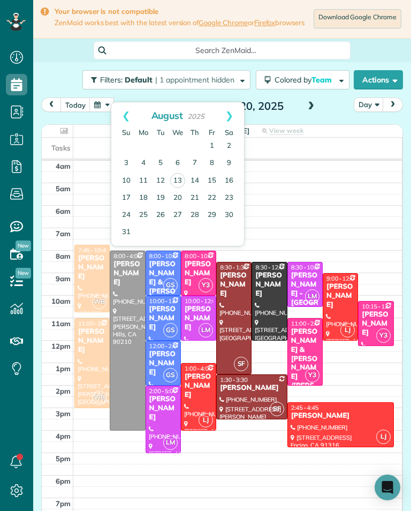
click at [238, 116] on link "Next" at bounding box center [229, 115] width 29 height 27
click at [181, 178] on link "17" at bounding box center [177, 180] width 17 height 17
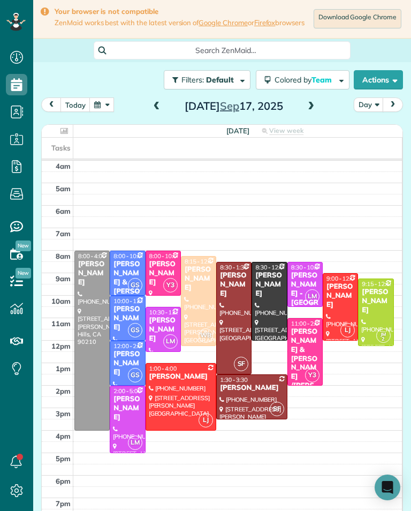
click at [106, 112] on button "button" at bounding box center [101, 105] width 25 height 14
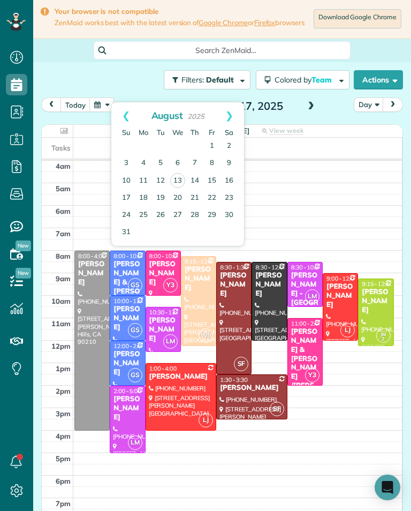
click at [231, 115] on link "Next" at bounding box center [229, 115] width 29 height 27
click at [200, 197] on link "25" at bounding box center [194, 197] width 17 height 17
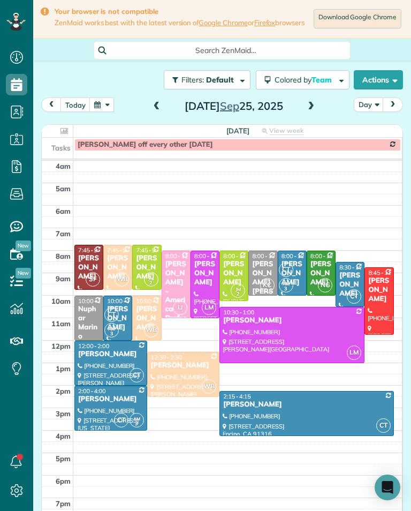
click at [108, 112] on button "button" at bounding box center [101, 105] width 25 height 14
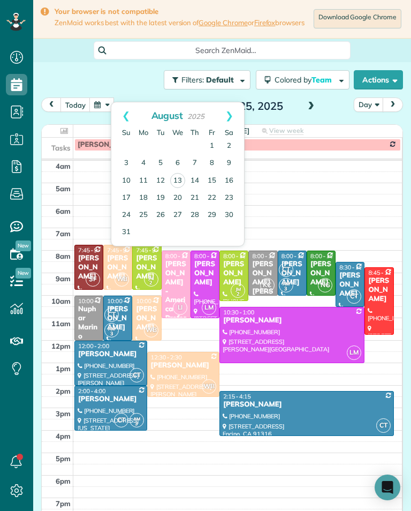
click at [235, 109] on link "Next" at bounding box center [229, 115] width 29 height 27
click at [177, 185] on link "17" at bounding box center [177, 180] width 17 height 17
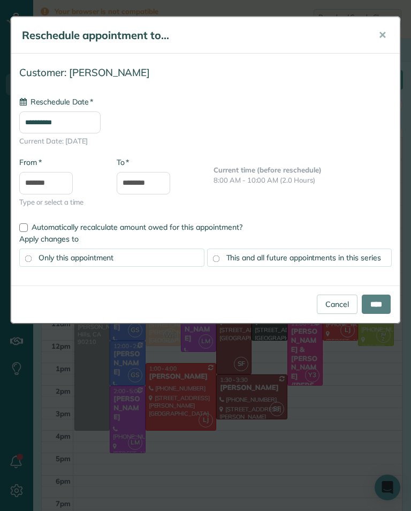
click at [101, 129] on input "**********" at bounding box center [59, 122] width 81 height 22
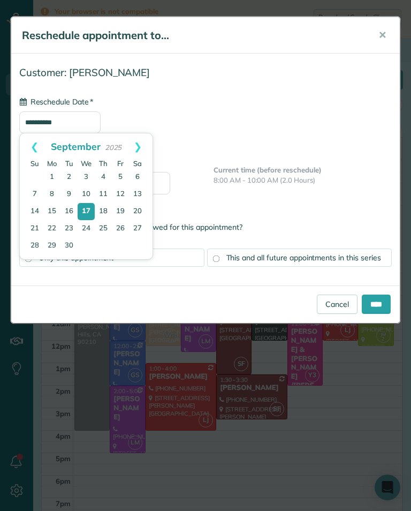
click at [104, 231] on link "25" at bounding box center [103, 228] width 17 height 17
type input "**********"
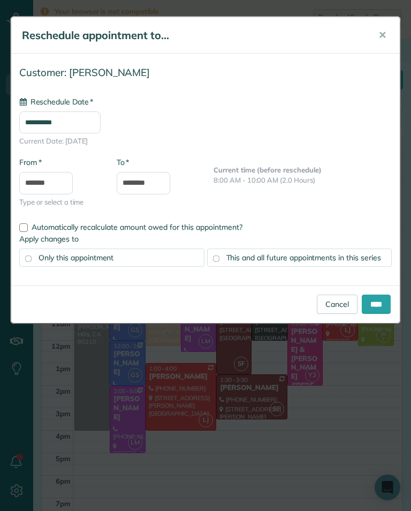
click at [326, 261] on span "This and all future appointments in this series" at bounding box center [304, 258] width 155 height 10
click at [376, 306] on input "****" at bounding box center [376, 304] width 29 height 19
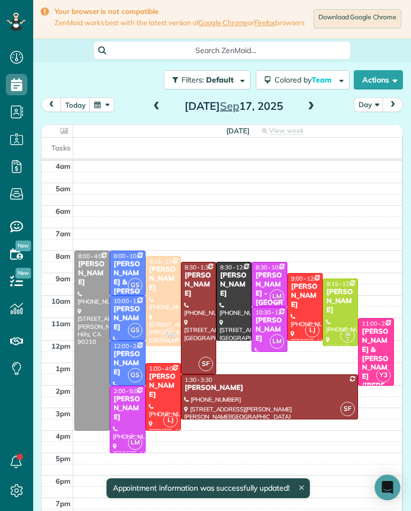
click at [103, 110] on button "button" at bounding box center [101, 105] width 25 height 14
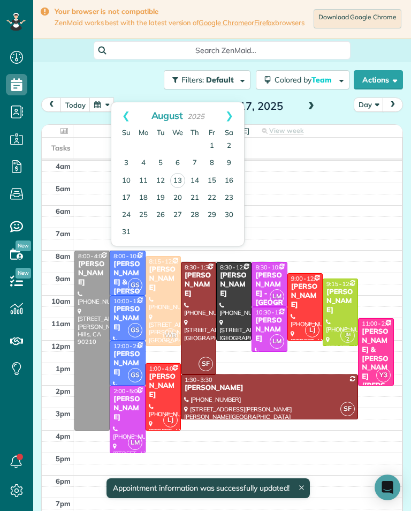
click at [235, 109] on link "Next" at bounding box center [229, 115] width 29 height 27
click at [197, 200] on link "25" at bounding box center [194, 197] width 17 height 17
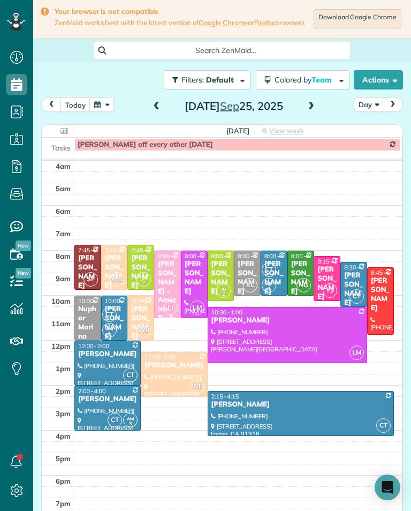
click at [330, 274] on div "[PERSON_NAME]" at bounding box center [327, 283] width 20 height 36
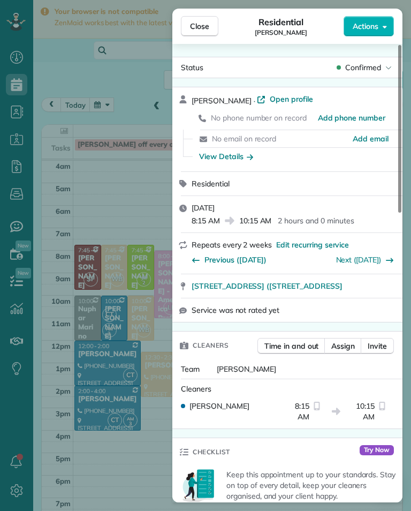
click at [96, 167] on div "Close Residential [PERSON_NAME] Actions Status Confirmed [PERSON_NAME] · Open p…" at bounding box center [205, 255] width 411 height 511
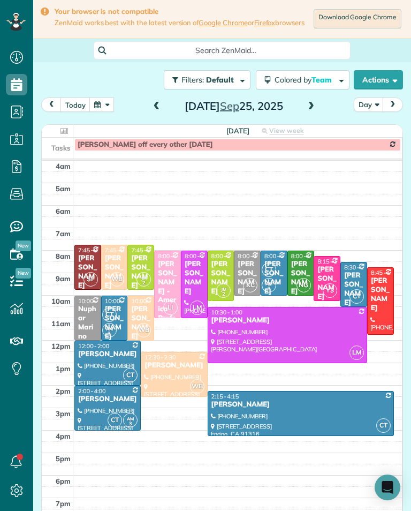
click at [102, 108] on button "button" at bounding box center [101, 105] width 25 height 14
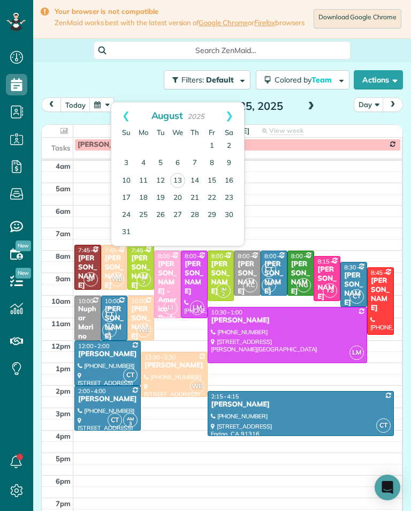
click at [230, 117] on link "Next" at bounding box center [229, 115] width 29 height 27
click at [238, 122] on link "Next" at bounding box center [229, 115] width 29 height 27
click at [182, 149] on link "1" at bounding box center [177, 146] width 17 height 17
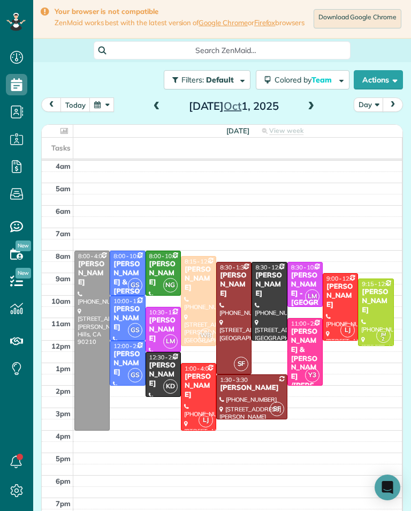
click at [105, 109] on button "button" at bounding box center [101, 105] width 25 height 14
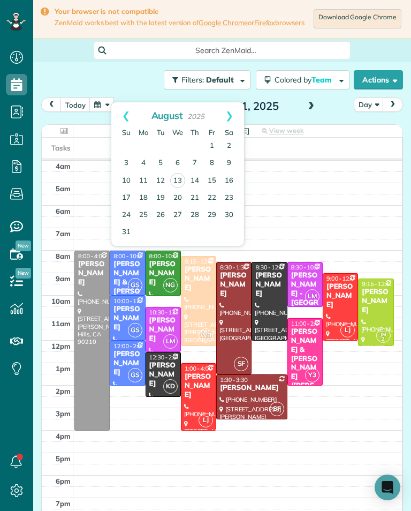
click at [237, 115] on link "Next" at bounding box center [229, 115] width 29 height 27
click at [233, 117] on link "Next" at bounding box center [229, 115] width 29 height 27
click at [199, 162] on link "9" at bounding box center [194, 163] width 17 height 17
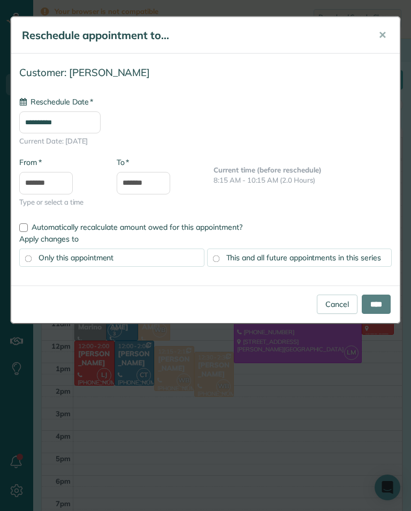
click at [101, 125] on input "**********" at bounding box center [59, 122] width 81 height 22
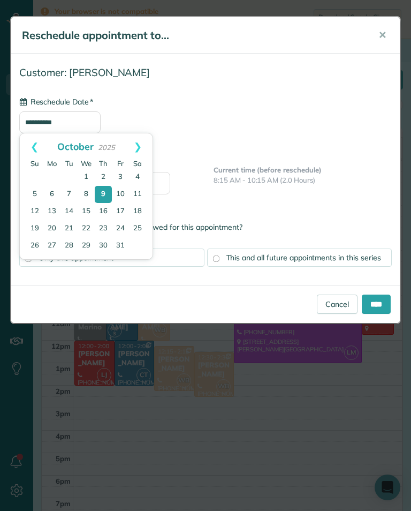
click at [139, 147] on link "Next" at bounding box center [137, 146] width 29 height 27
click at [30, 149] on link "Prev" at bounding box center [34, 146] width 29 height 27
click at [89, 182] on link "1" at bounding box center [86, 177] width 17 height 17
type input "**********"
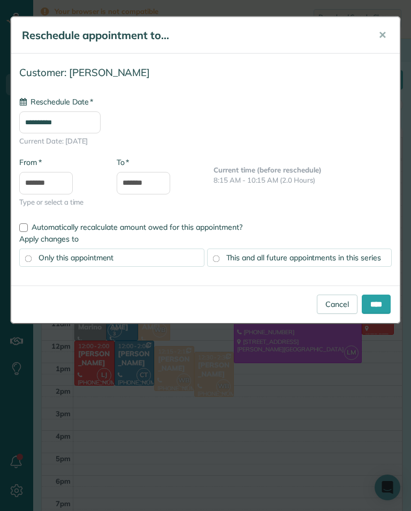
click at [291, 265] on div "This and all future appointments in this series" at bounding box center [299, 258] width 185 height 18
click at [374, 306] on input "****" at bounding box center [376, 304] width 29 height 19
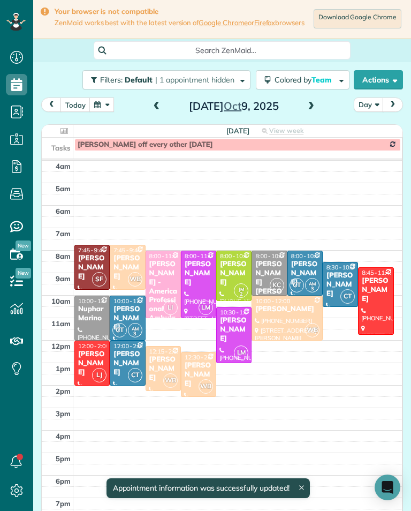
click at [74, 112] on button "today" at bounding box center [76, 105] width 30 height 14
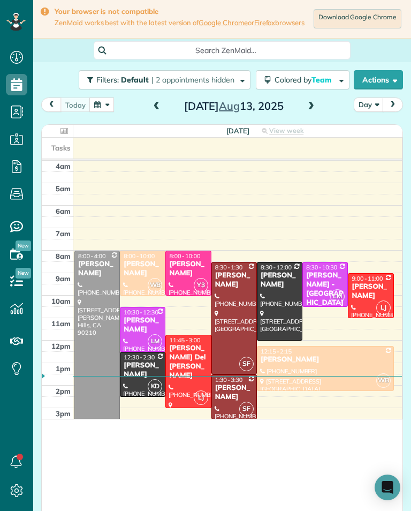
scroll to position [528, 33]
